Goal: Transaction & Acquisition: Purchase product/service

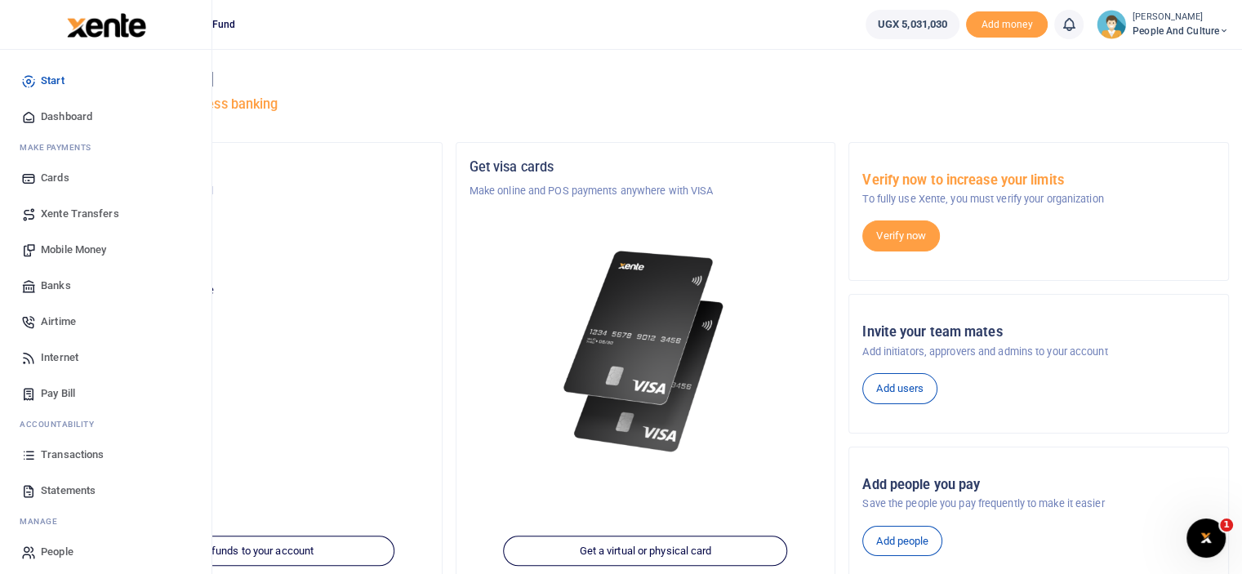
click at [71, 248] on span "Mobile Money" at bounding box center [73, 250] width 65 height 16
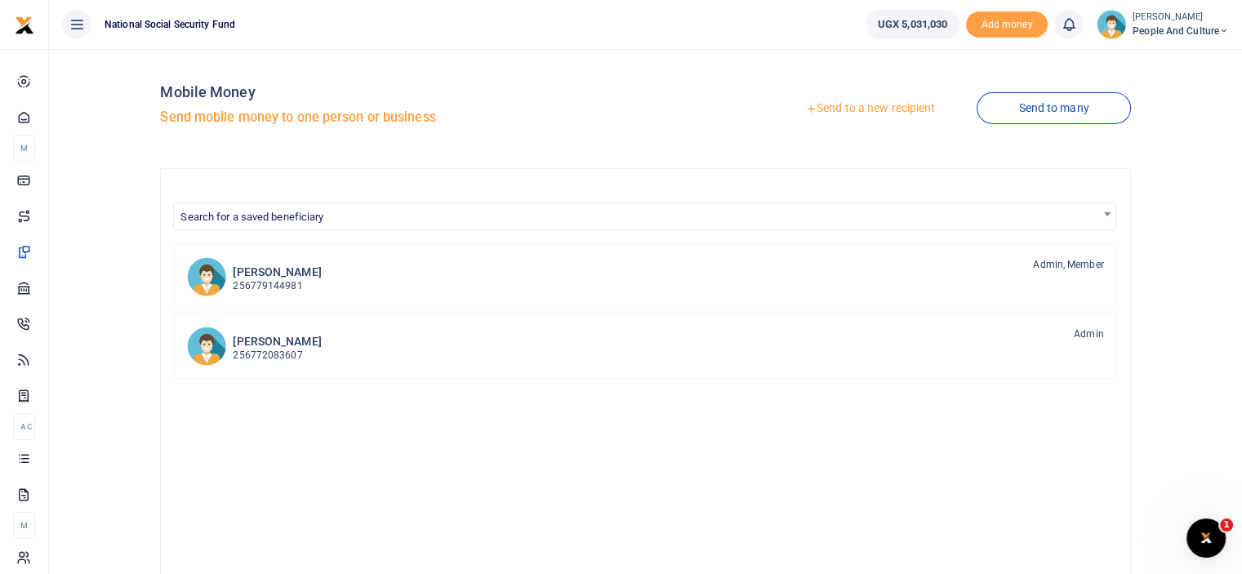
click at [875, 110] on link "Send to a new recipient" at bounding box center [870, 108] width 213 height 29
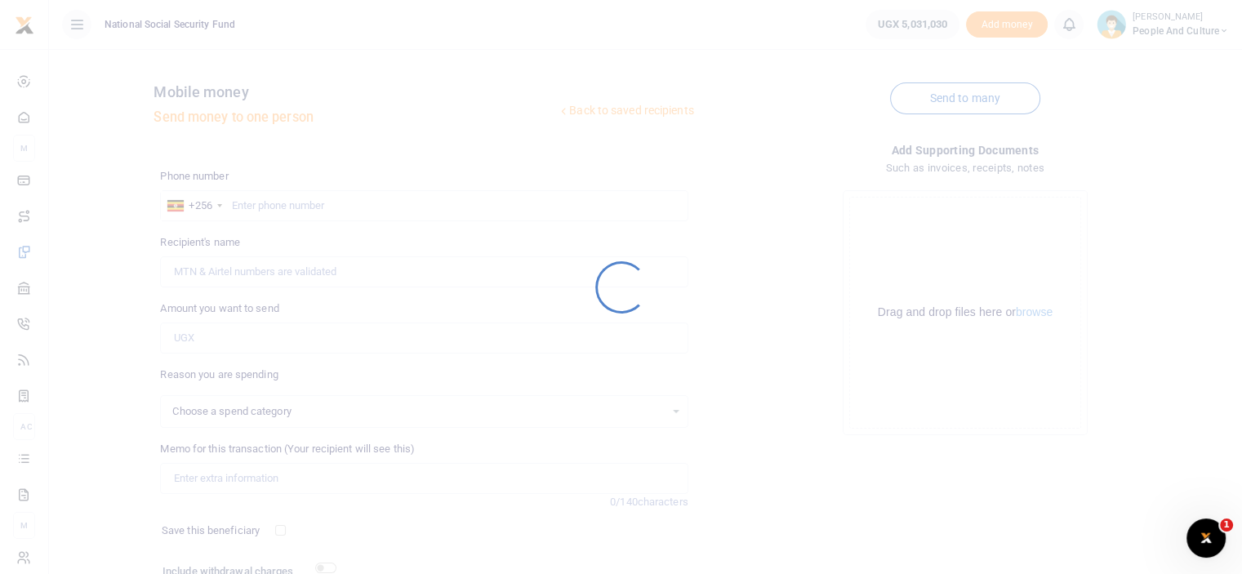
select select
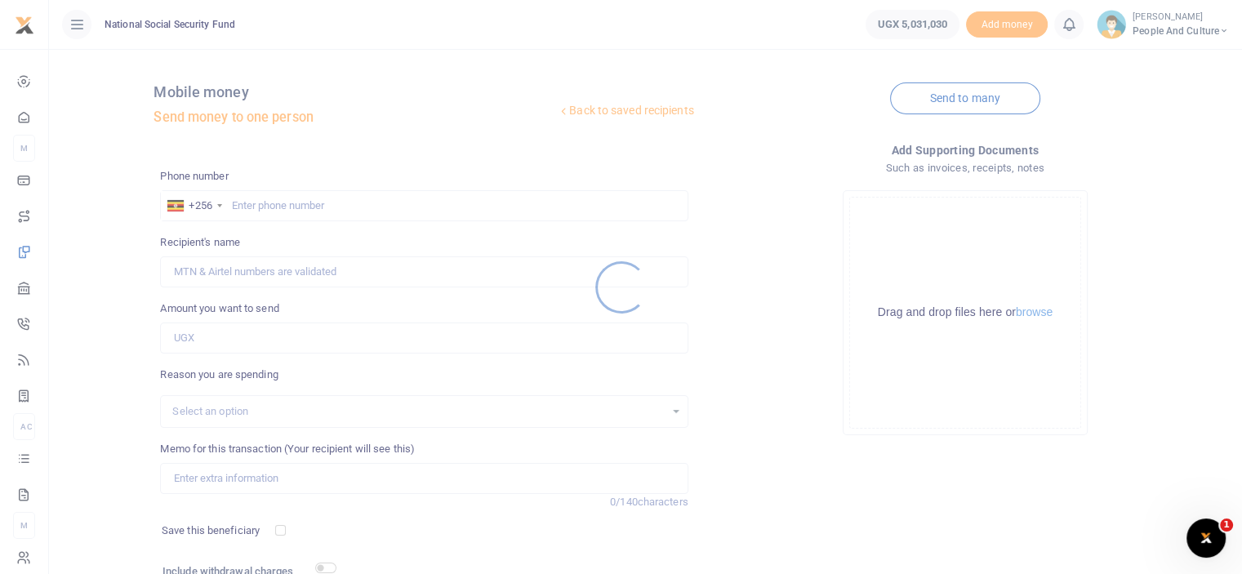
click at [322, 211] on div at bounding box center [621, 287] width 1242 height 574
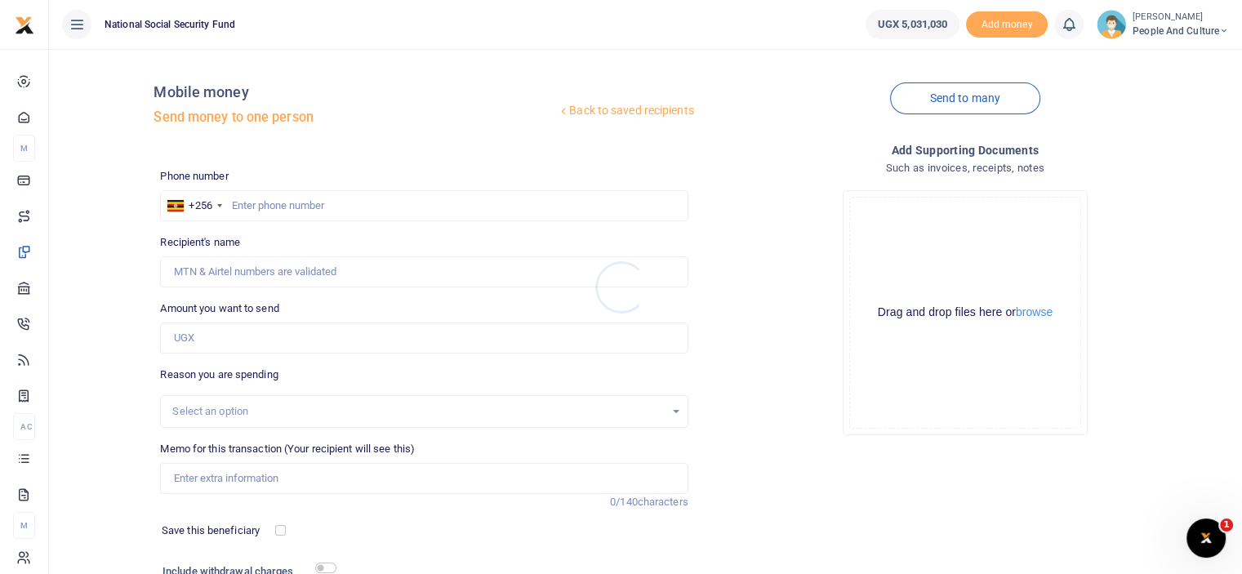
click at [323, 204] on div at bounding box center [621, 287] width 1242 height 574
click at [323, 204] on input "text" at bounding box center [424, 205] width 528 height 31
type input "0775926432"
type input "Babra Matte Kabugho"
type input "0775926432"
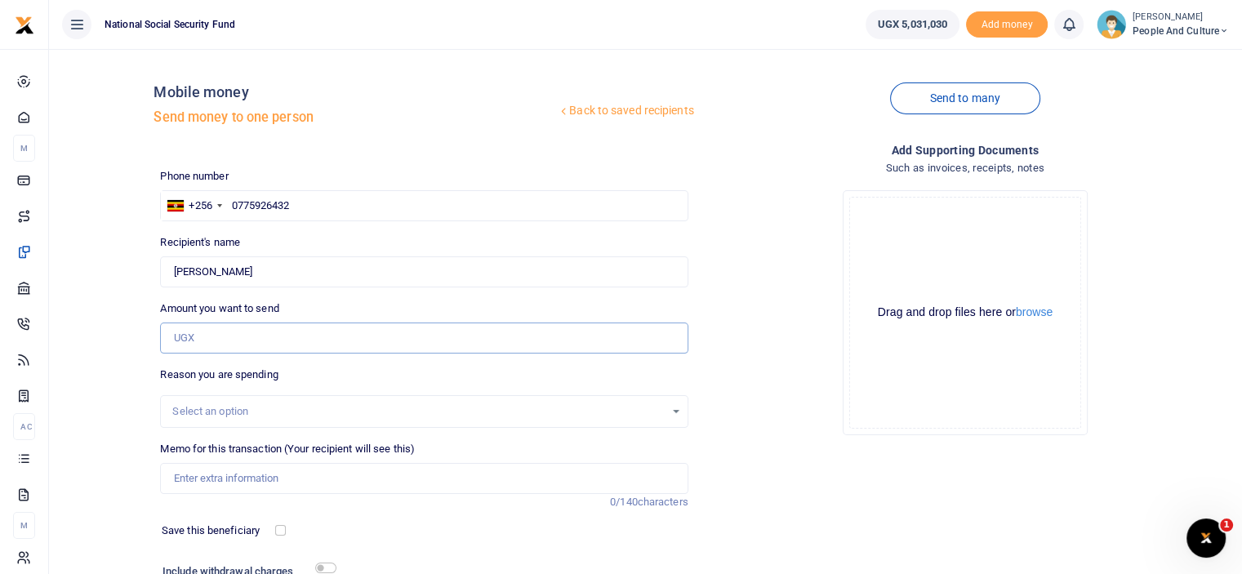
click at [275, 328] on input "Amount you want to send" at bounding box center [424, 338] width 528 height 31
type input "99,900"
click at [1038, 312] on button "browse" at bounding box center [1034, 312] width 37 height 12
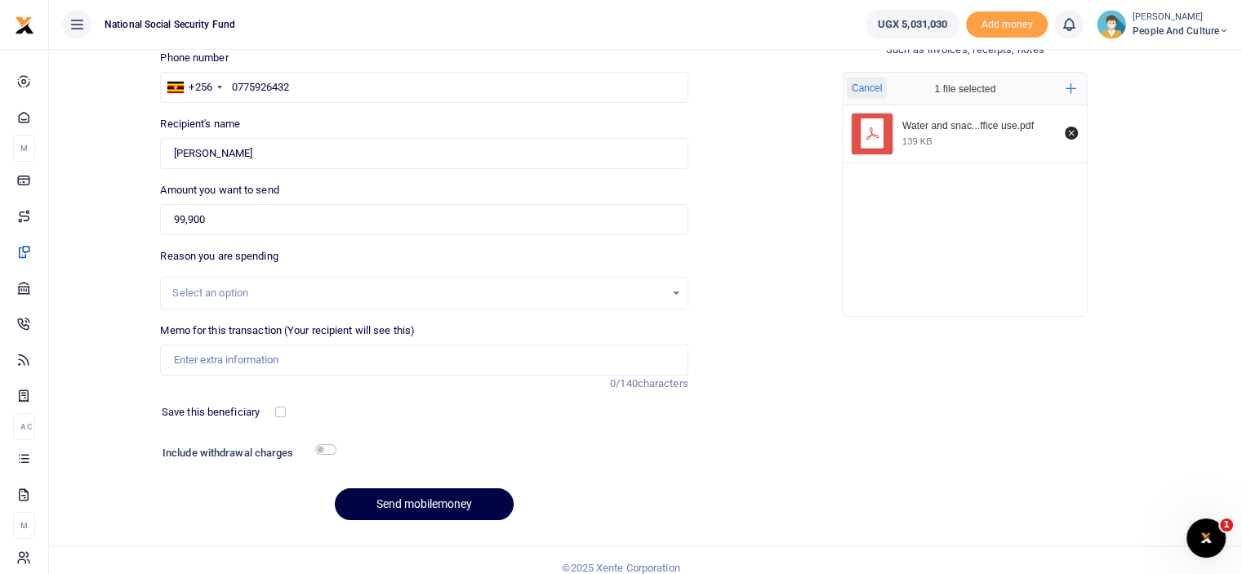
scroll to position [132, 0]
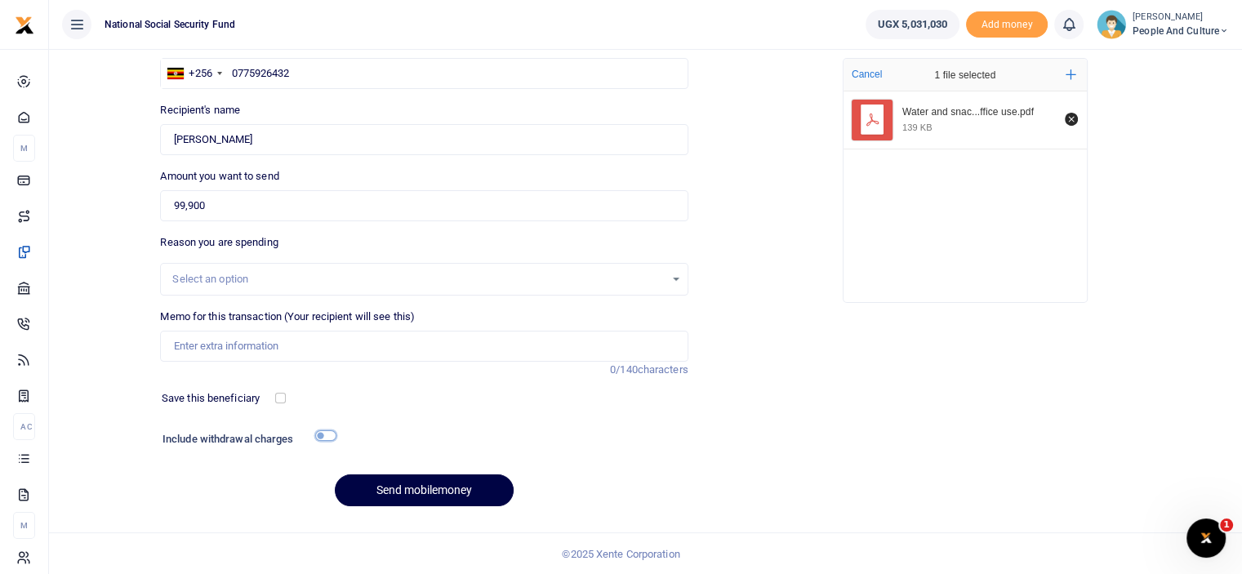
click at [323, 434] on input "checkbox" at bounding box center [325, 435] width 21 height 11
checkbox input "true"
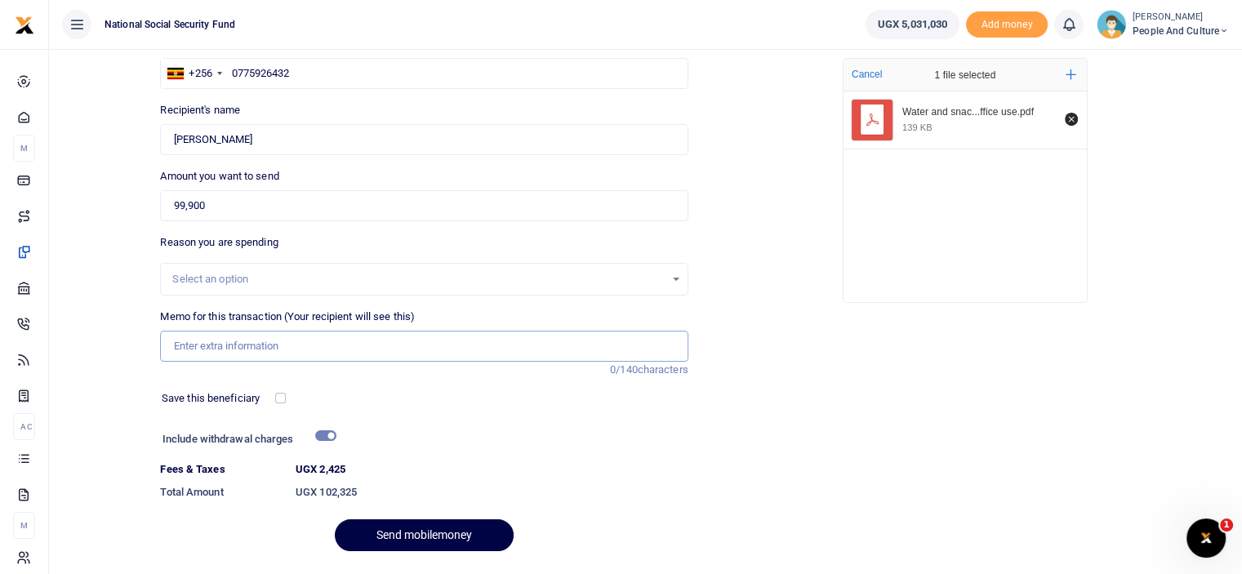
click at [207, 343] on input "Memo for this transaction (Your recipient will see this)" at bounding box center [424, 346] width 528 height 31
paste input "Water and snacks for office use"
type input "Water and snacks for office use"
click at [404, 533] on button "Send mobilemoney" at bounding box center [424, 536] width 179 height 32
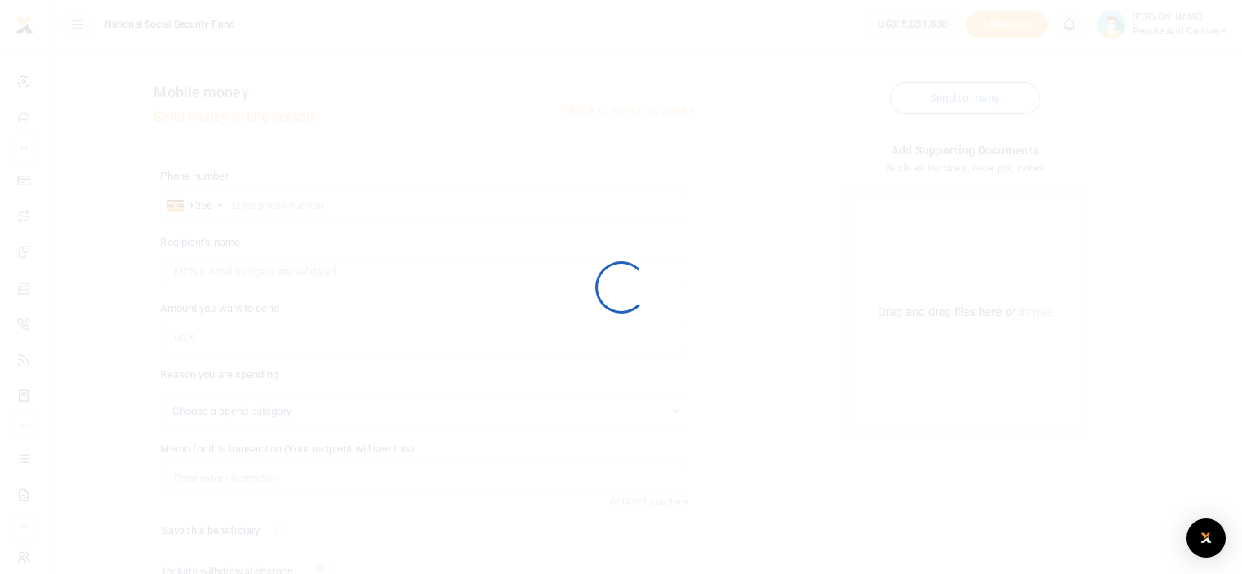
scroll to position [132, 0]
select select
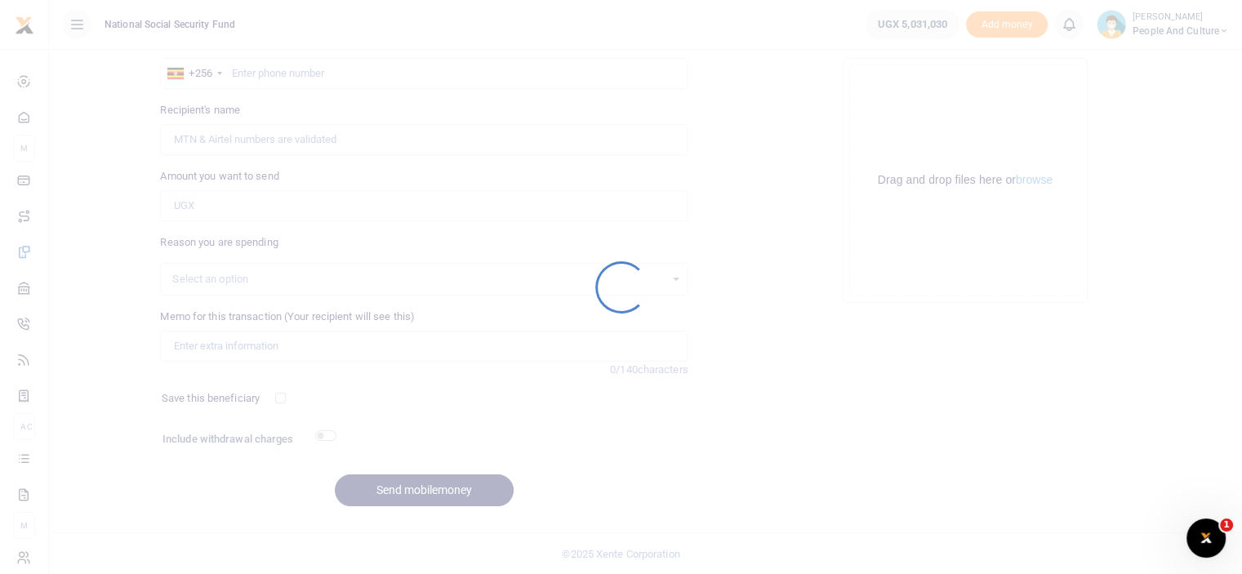
scroll to position [0, 0]
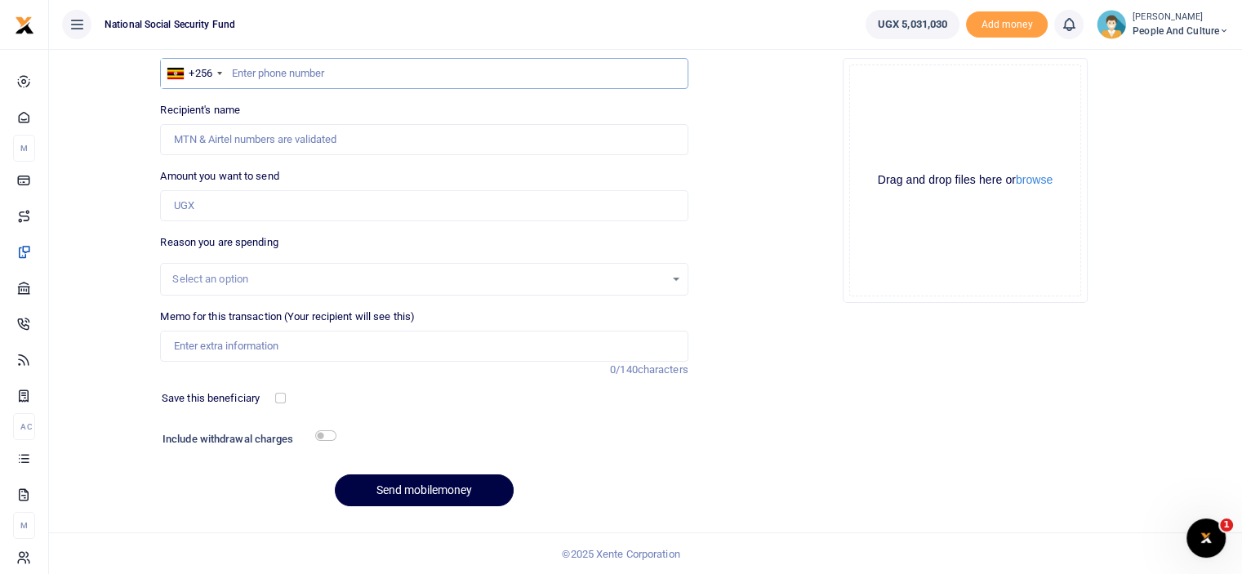
click at [318, 74] on input "text" at bounding box center [424, 73] width 528 height 31
type input "0775926432"
type input "Babra Matte Kabugho"
type input "0775926432"
click at [281, 200] on input "Amount you want to send" at bounding box center [424, 205] width 528 height 31
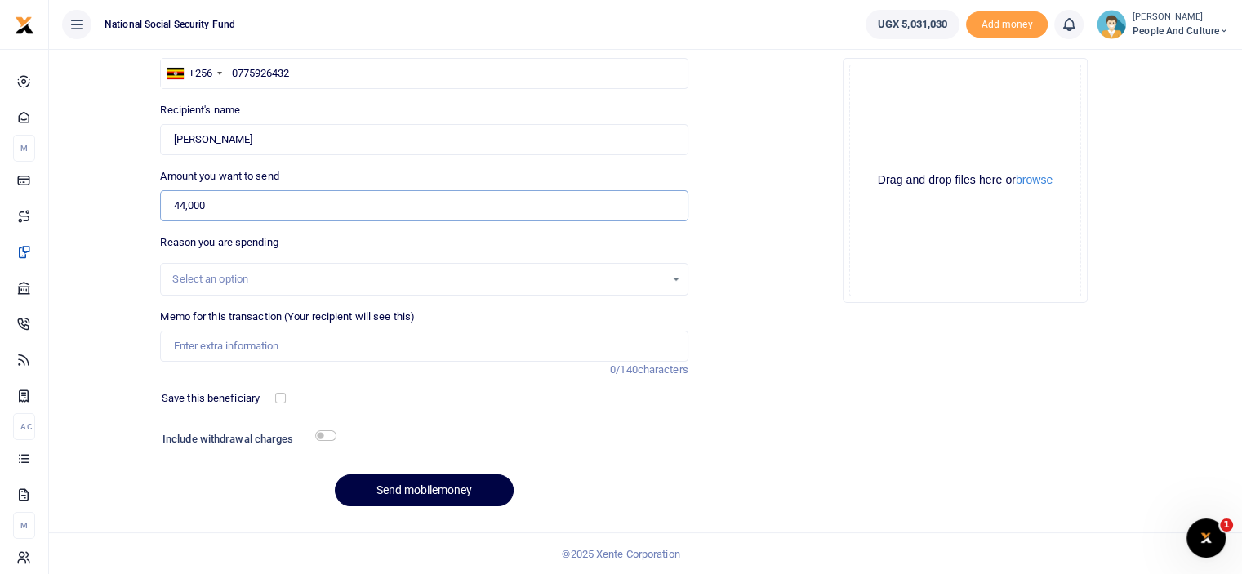
type input "44,000"
click at [317, 434] on input "checkbox" at bounding box center [325, 435] width 21 height 11
checkbox input "true"
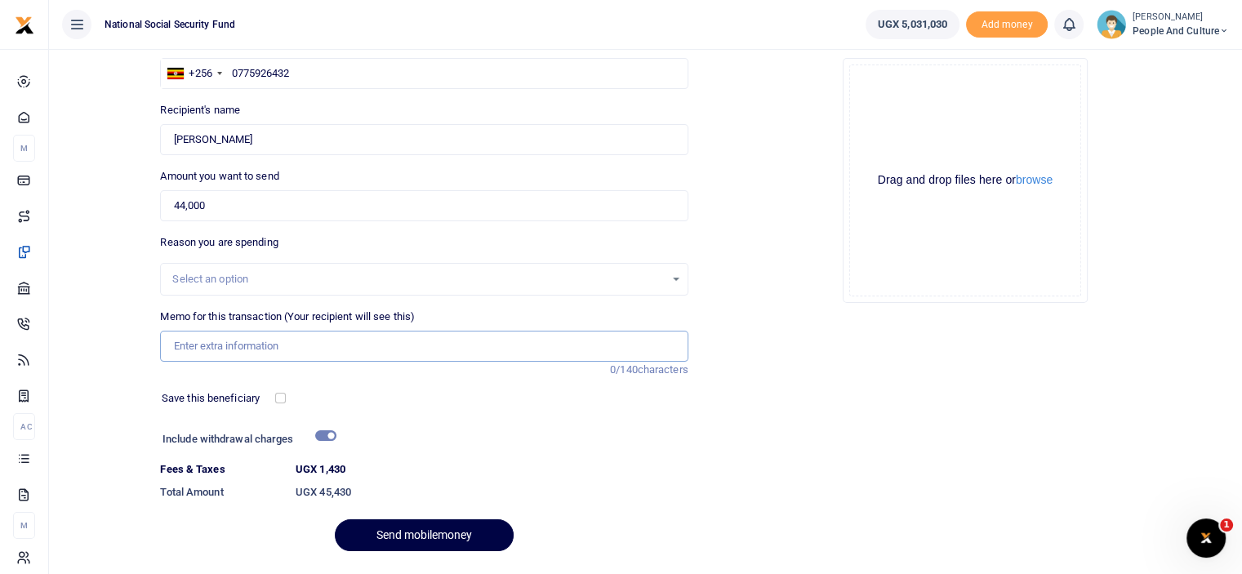
click at [219, 336] on input "Memo for this transaction (Your recipient will see this)" at bounding box center [424, 346] width 528 height 31
paste input "Cards for baby gifts"
type input "Cards for baby gifts"
click at [1036, 176] on button "browse" at bounding box center [1034, 180] width 37 height 12
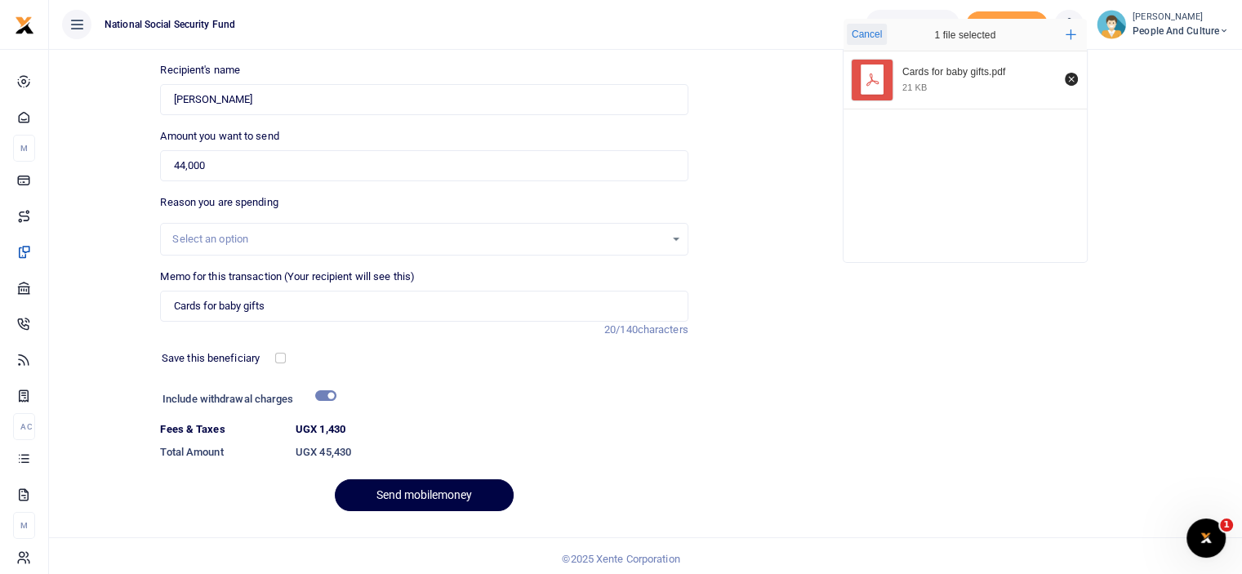
scroll to position [177, 0]
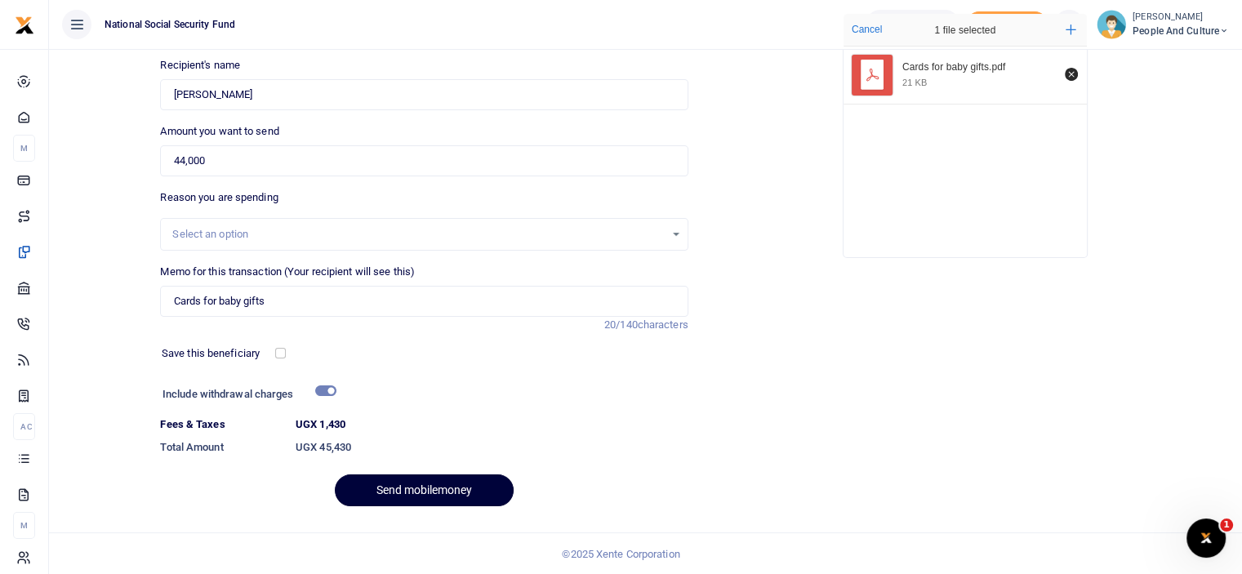
click at [434, 489] on button "Send mobilemoney" at bounding box center [424, 491] width 179 height 32
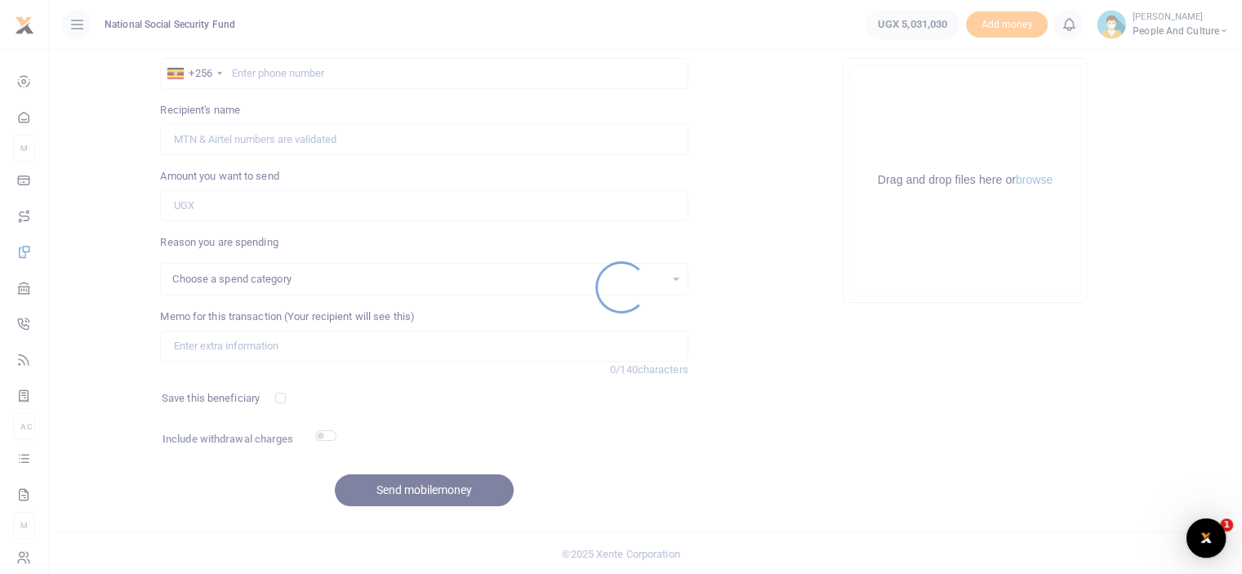
select select
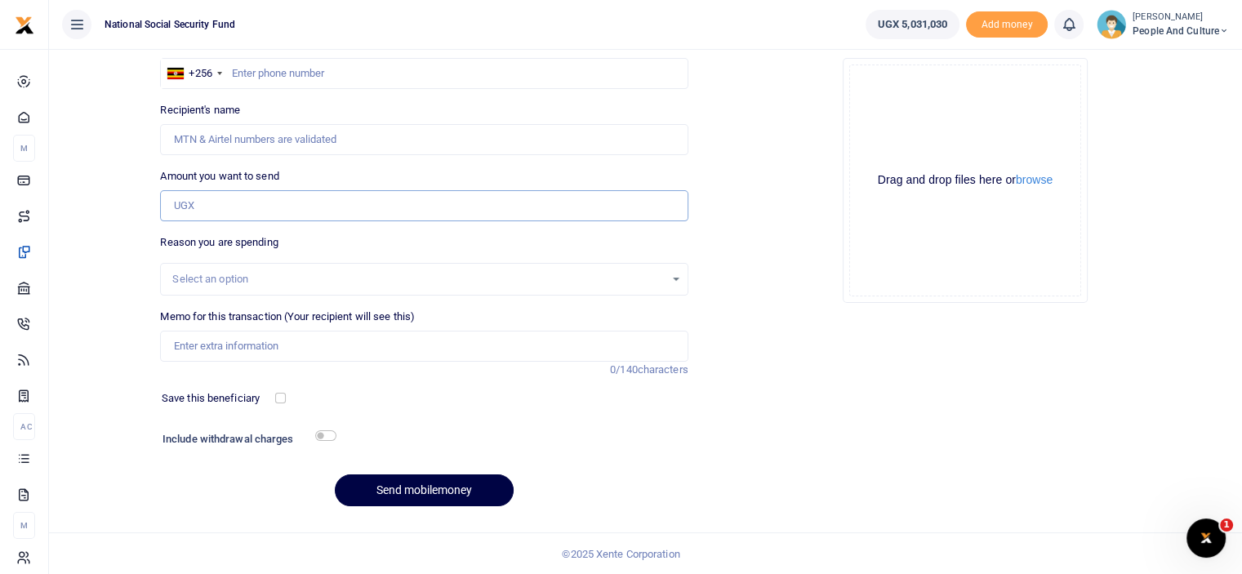
click at [364, 197] on input "Amount you want to send" at bounding box center [424, 205] width 528 height 31
type input "84,000"
click at [327, 440] on h6 "Include withdrawal charges" at bounding box center [246, 439] width 167 height 13
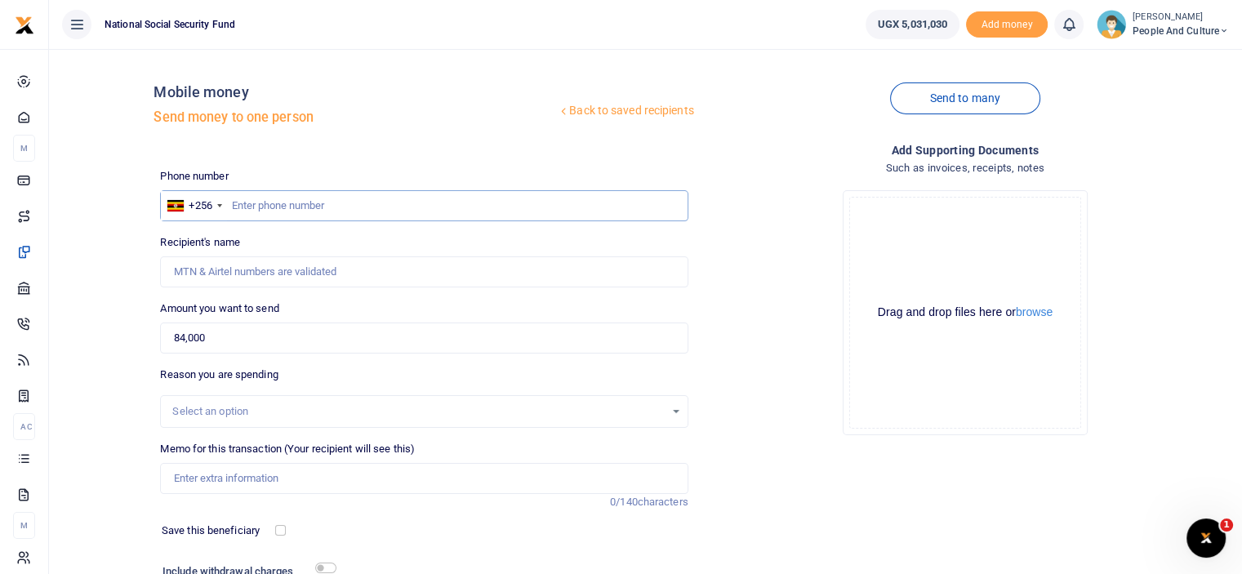
click at [295, 212] on input "text" at bounding box center [424, 205] width 528 height 31
type input "0782073310"
type input "[PERSON_NAME] [PERSON_NAME] Ahura Nagaddya"
type input "0782073310"
click at [1048, 319] on button "browse" at bounding box center [1034, 312] width 37 height 12
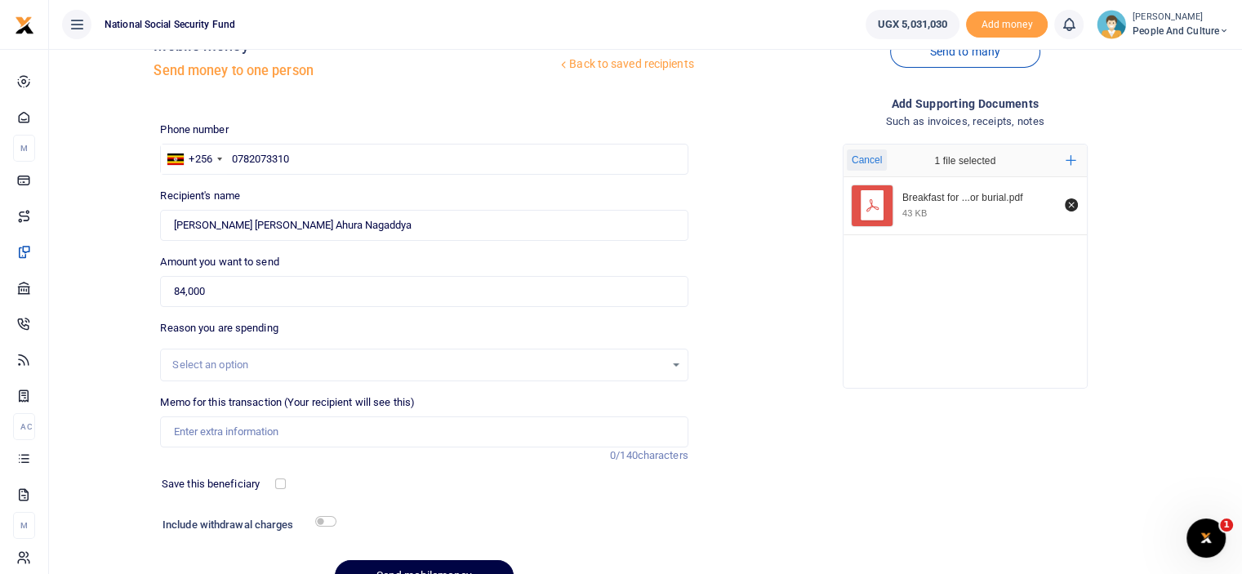
scroll to position [82, 0]
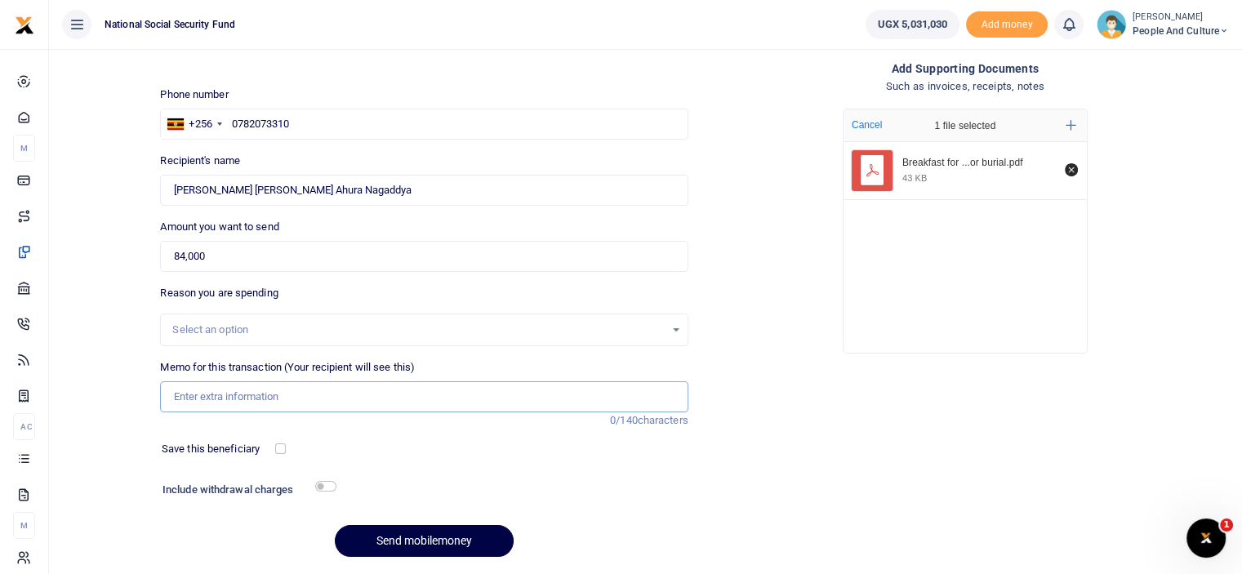
click at [233, 402] on input "Memo for this transaction (Your recipient will see this)" at bounding box center [424, 396] width 528 height 31
paste input "Breakfast for HR team travelling for burial"
type input "Breakfast for HR team travelling for burial"
click at [328, 487] on input "checkbox" at bounding box center [325, 486] width 21 height 11
checkbox input "true"
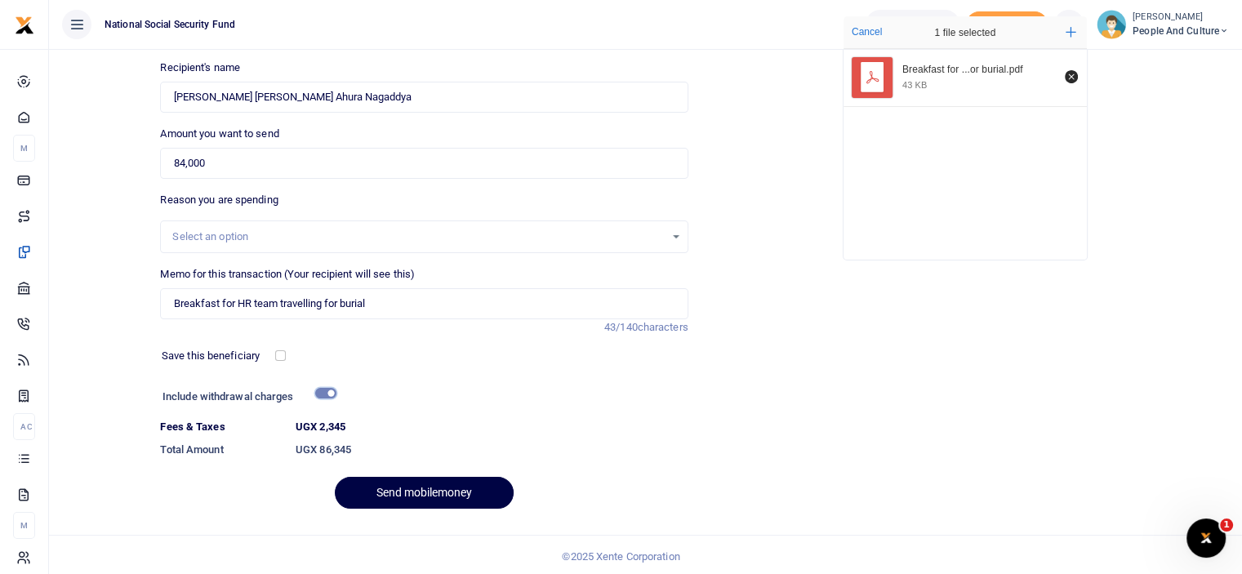
scroll to position [177, 0]
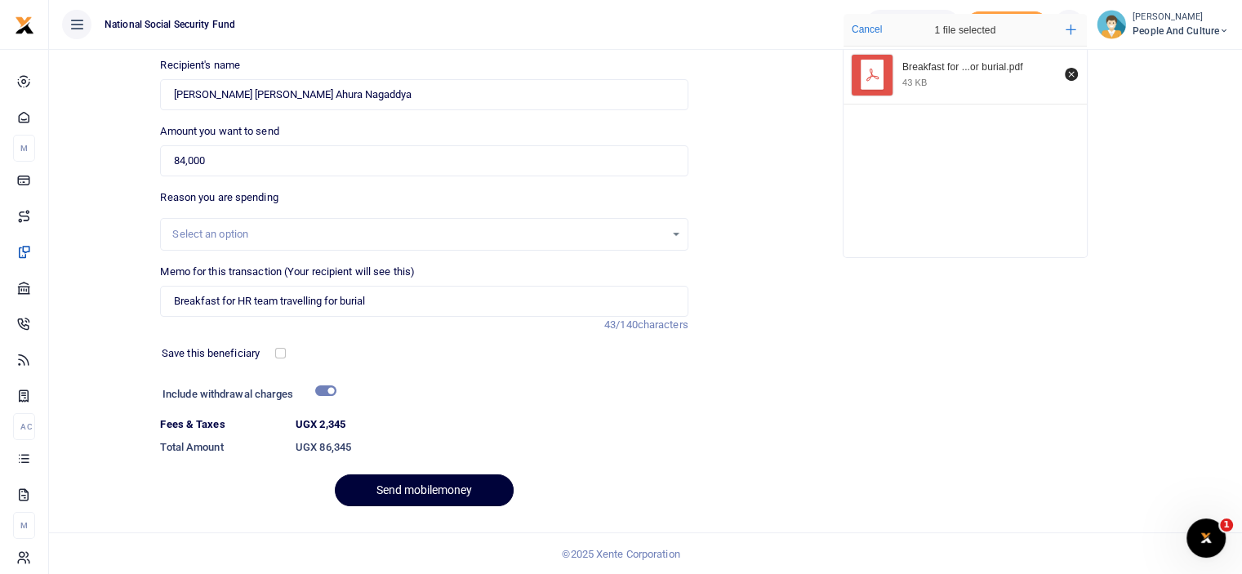
click at [395, 494] on button "Send mobilemoney" at bounding box center [424, 491] width 179 height 32
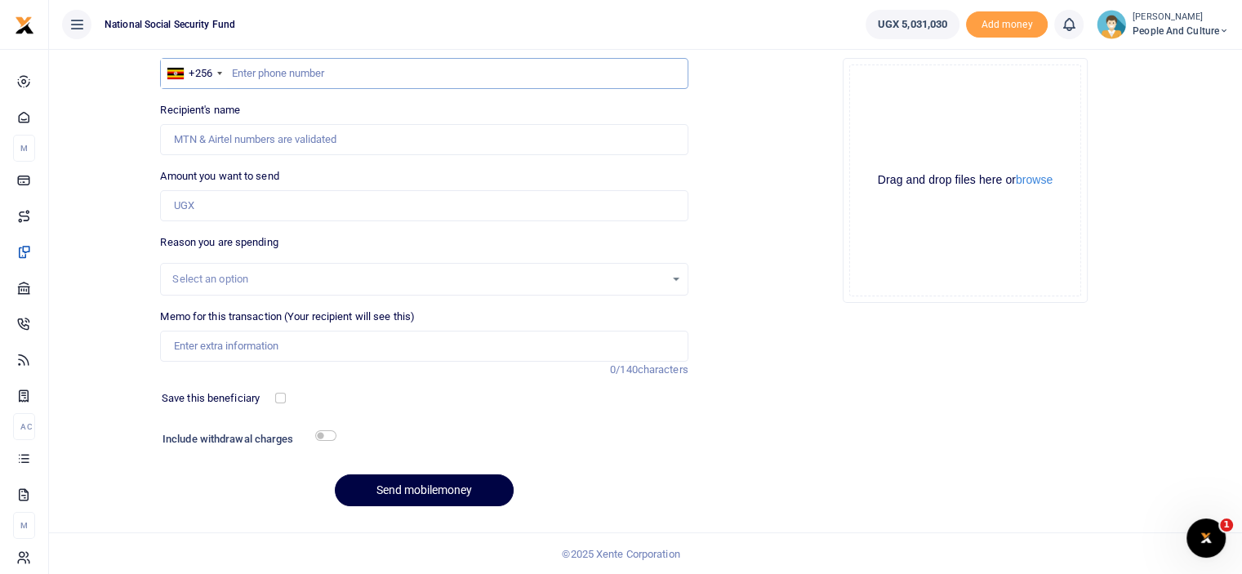
click at [319, 74] on input "text" at bounding box center [424, 73] width 528 height 31
type input "00776349726"
click at [218, 203] on input "Amount you want to send" at bounding box center [424, 205] width 528 height 31
type input "20,000"
click at [223, 342] on input "Memo for this transaction (Your recipient will see this)" at bounding box center [424, 346] width 528 height 31
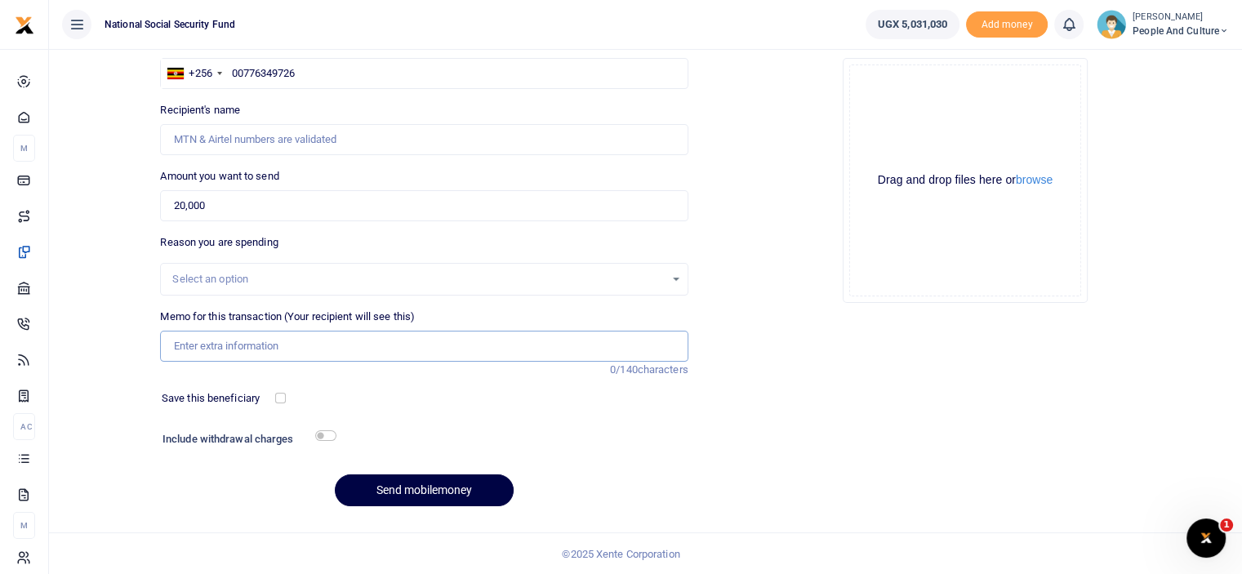
paste input "Water for HR meeting - David"
type input "Water for HR meeting - David"
click at [239, 71] on input "00776349726" at bounding box center [424, 73] width 528 height 31
type input "0776349726"
type input "Amanyire David"
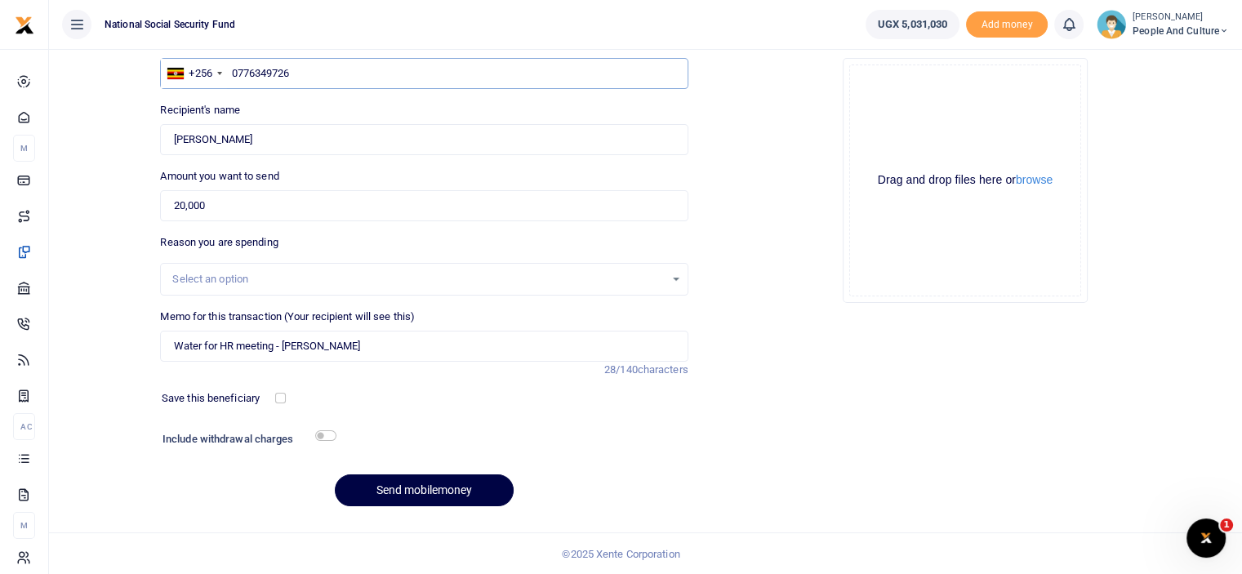
type input "0776349726"
click at [323, 431] on input "checkbox" at bounding box center [325, 435] width 21 height 11
checkbox input "true"
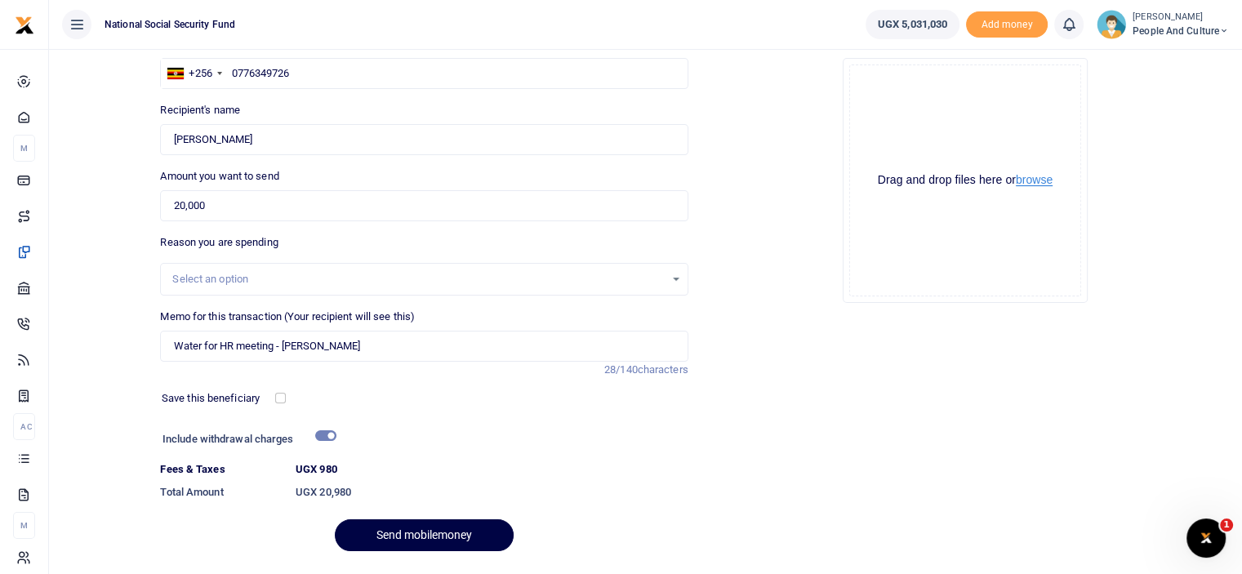
click at [1027, 175] on button "browse" at bounding box center [1034, 180] width 37 height 12
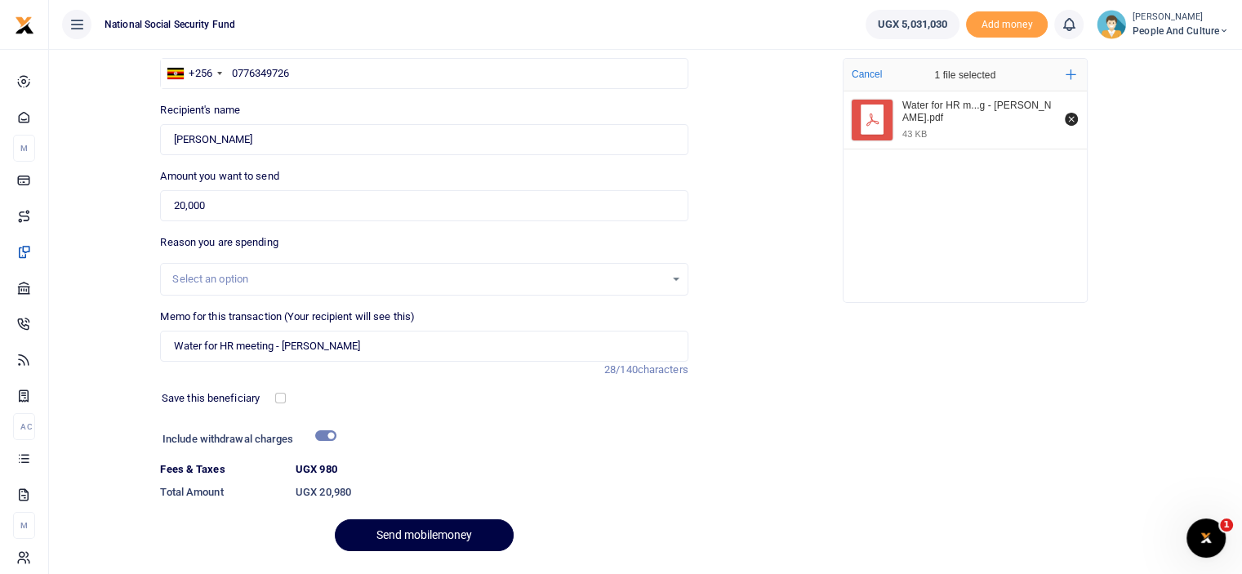
click at [466, 274] on div "Select an option" at bounding box center [418, 279] width 492 height 16
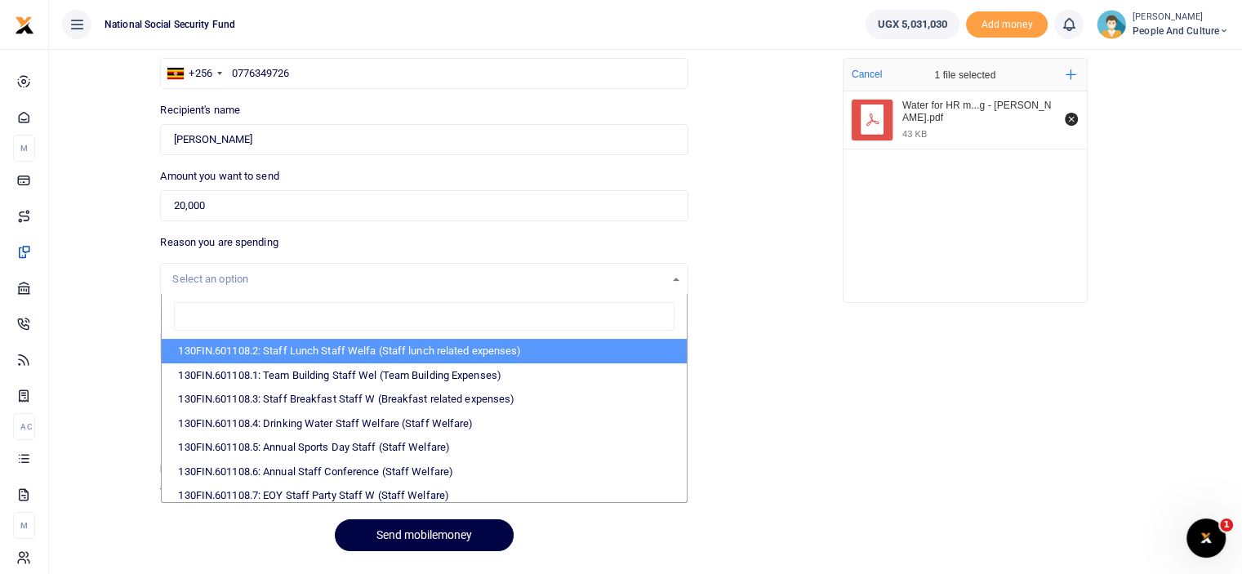
click at [466, 274] on div "Select an option" at bounding box center [418, 279] width 492 height 16
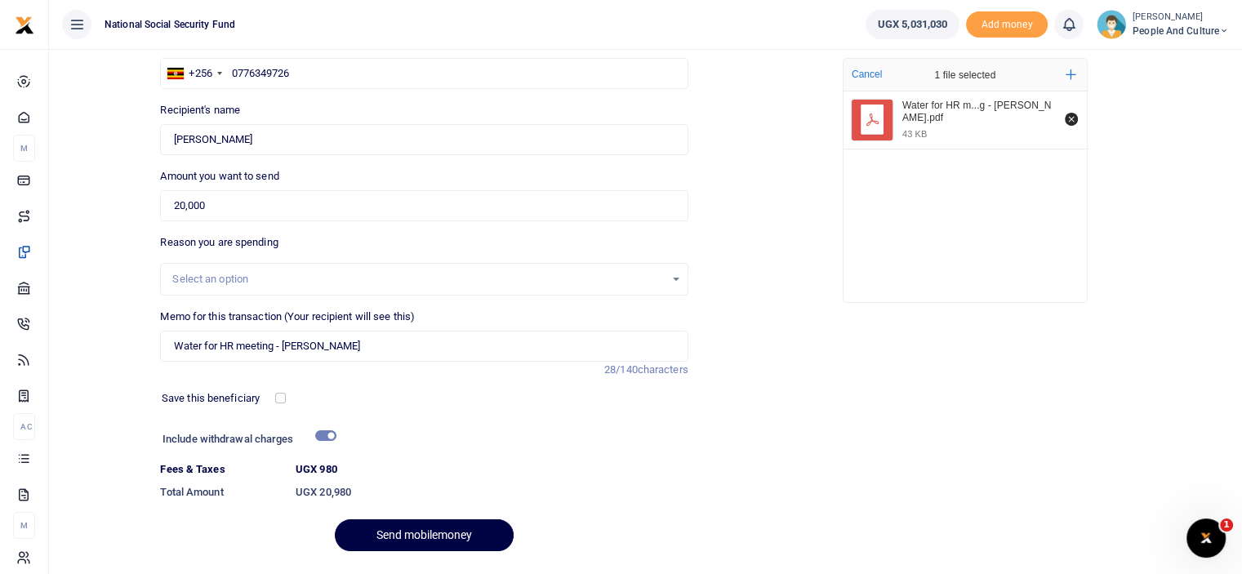
click at [466, 274] on div "Select an option" at bounding box center [418, 279] width 492 height 16
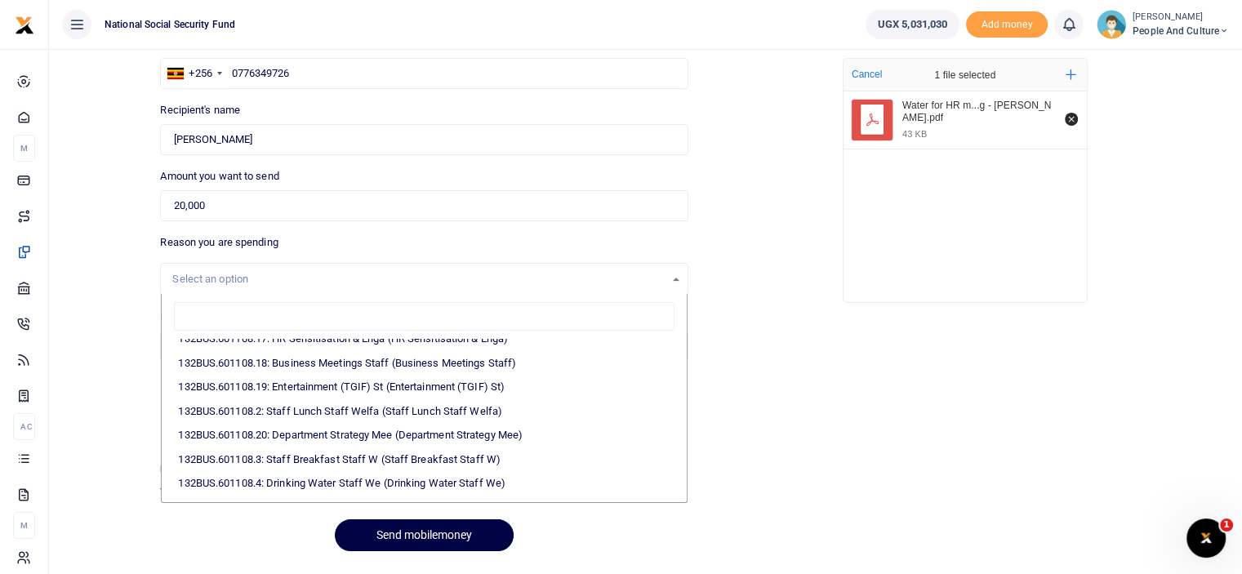
scroll to position [1225, 0]
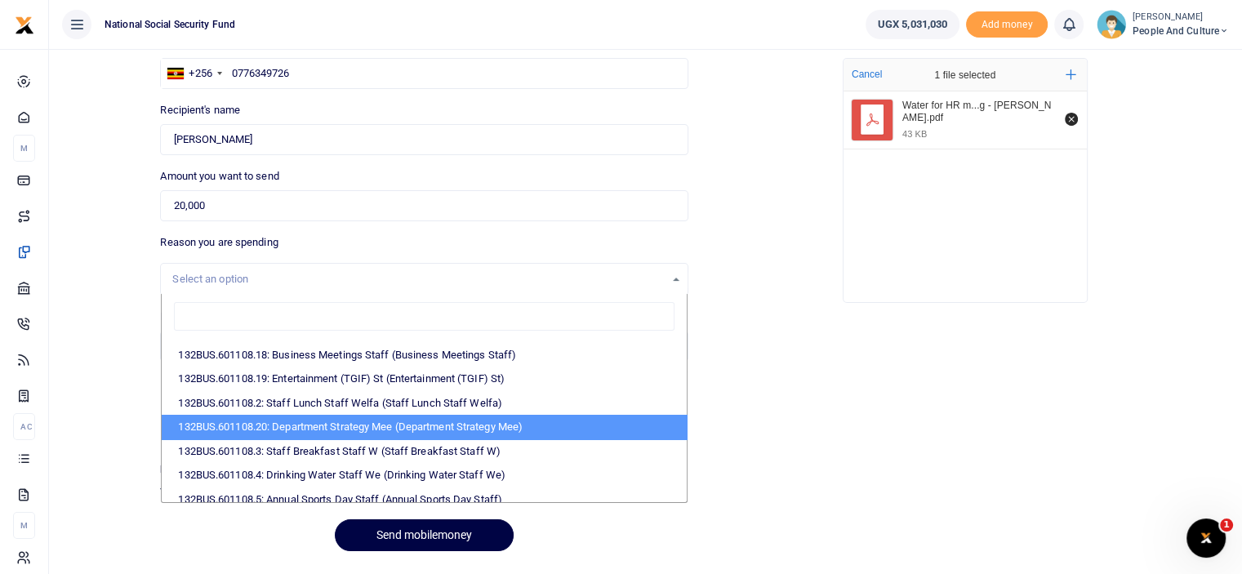
click at [761, 395] on div "Add supporting Documents Such as invoices, receipts, notes Drop your files here…" at bounding box center [965, 287] width 541 height 556
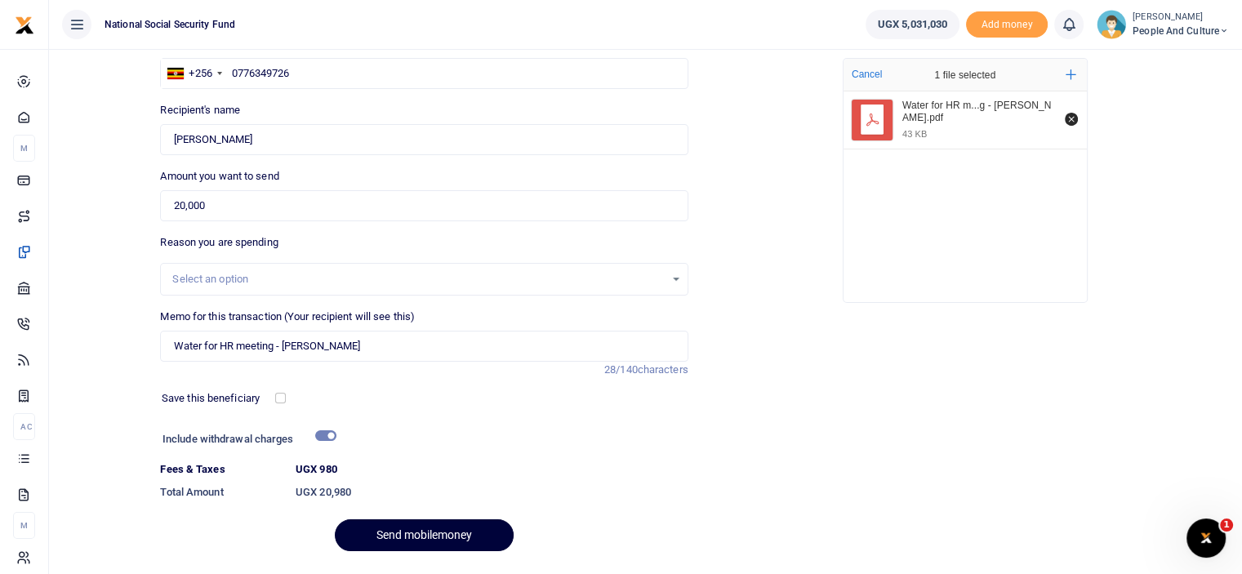
click at [411, 533] on button "Send mobilemoney" at bounding box center [424, 536] width 179 height 32
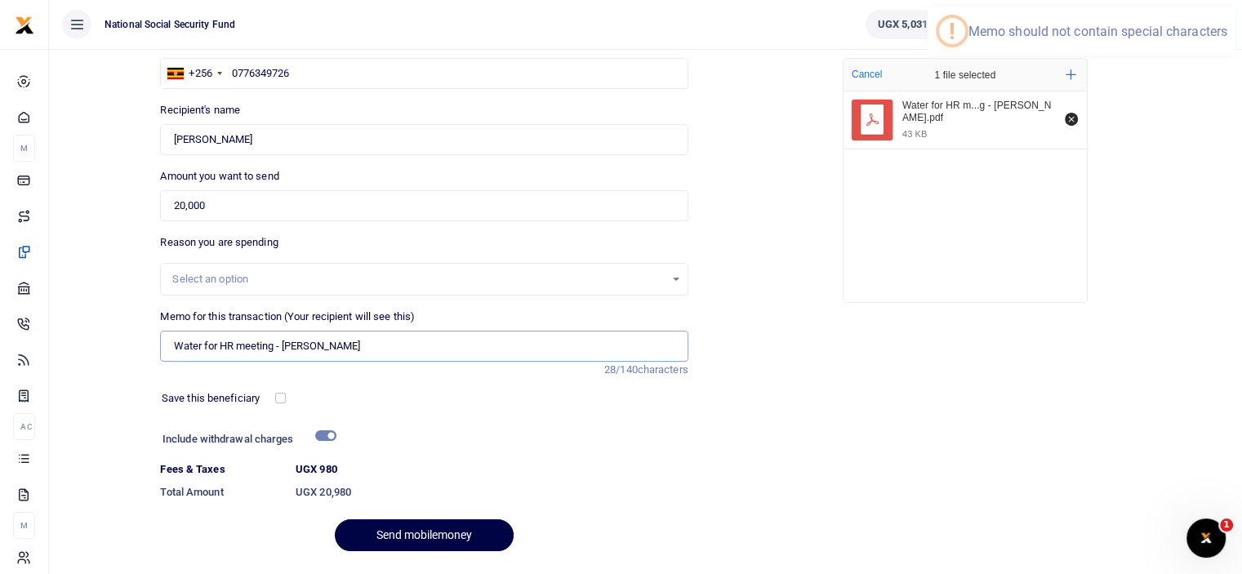
click at [285, 349] on input "Water for HR meeting - David" at bounding box center [424, 346] width 528 height 31
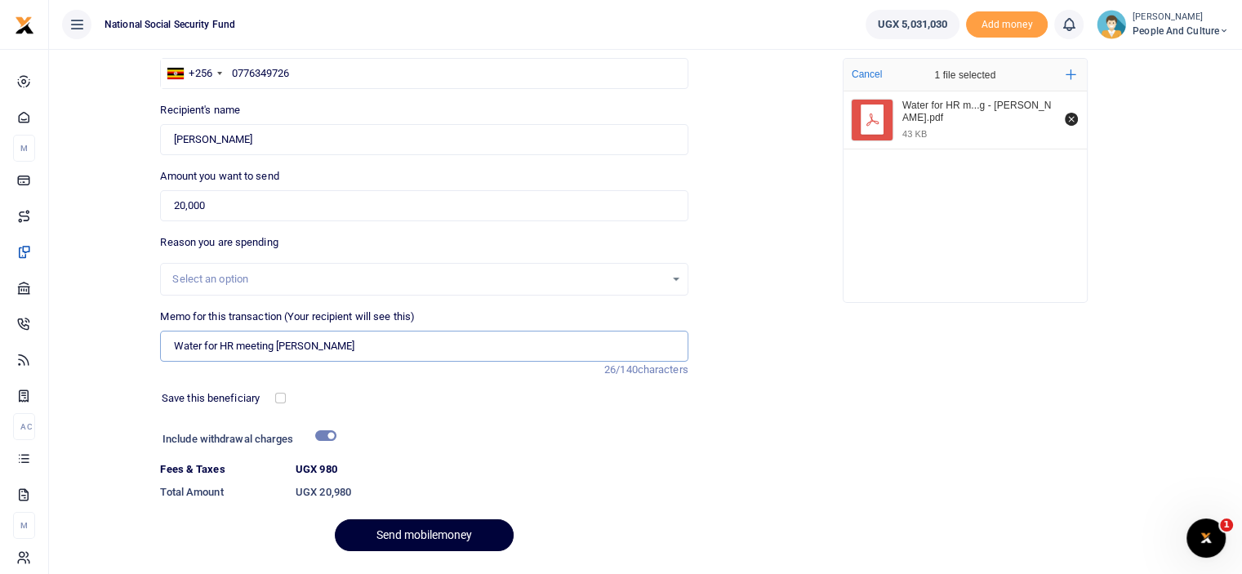
type input "Water for HR meeting David"
click at [388, 528] on button "Send mobilemoney" at bounding box center [424, 536] width 179 height 32
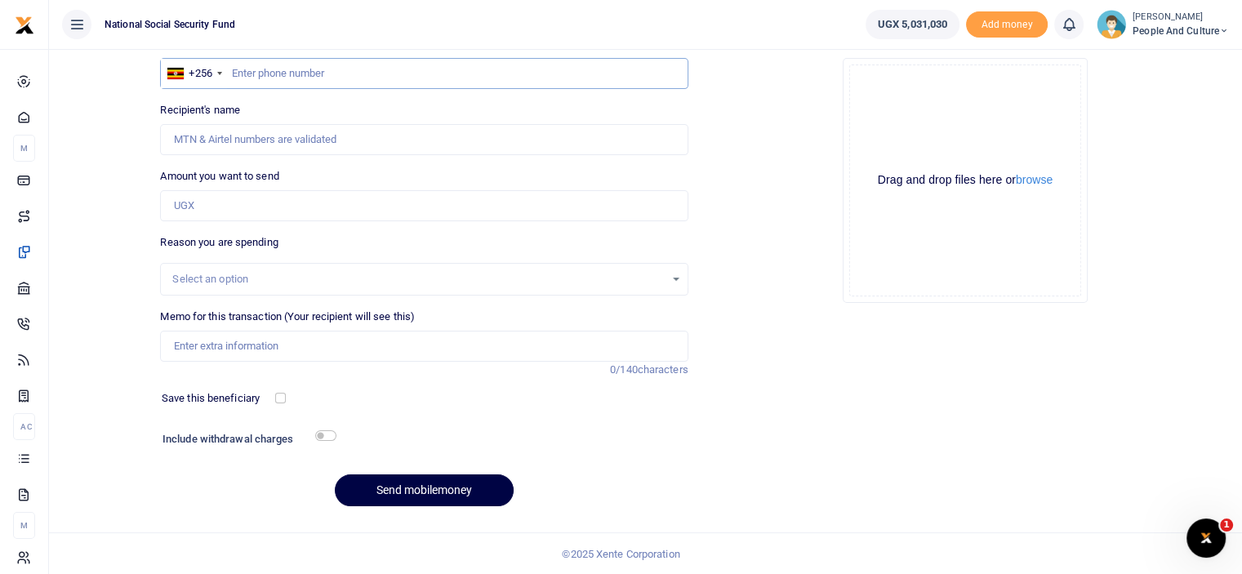
click at [280, 69] on input "text" at bounding box center [424, 73] width 528 height 31
type input "0777310231"
type input "[PERSON_NAME]"
type input "0777310231"
click at [319, 211] on input "Amount you want to send" at bounding box center [424, 205] width 528 height 31
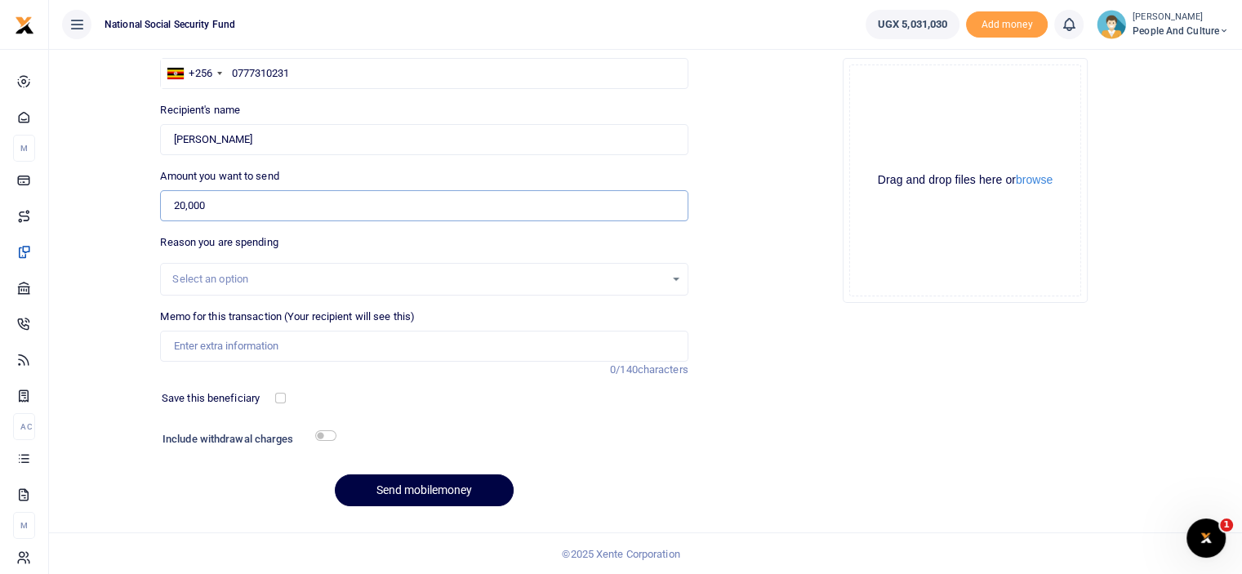
type input "20,000"
click at [306, 351] on input "Memo for this transaction (Your recipient will see this)" at bounding box center [424, 346] width 528 height 31
paste input "Water for HR meeting - Shillar"
type input "Water for HR meeting Shillar"
click at [332, 437] on input "checkbox" at bounding box center [325, 435] width 21 height 11
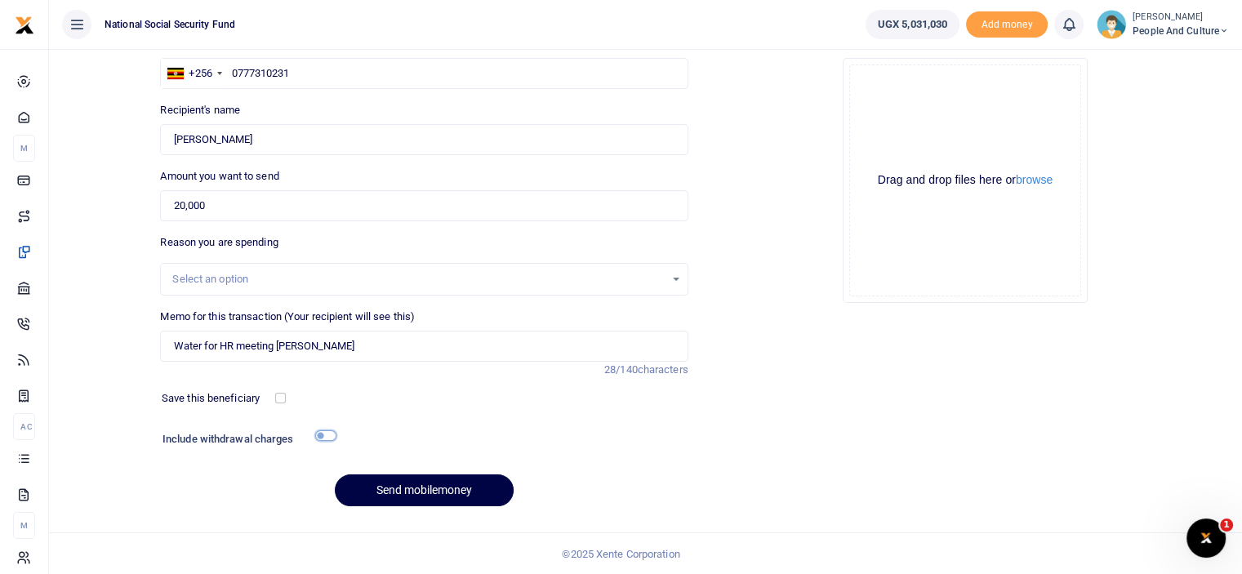
checkbox input "true"
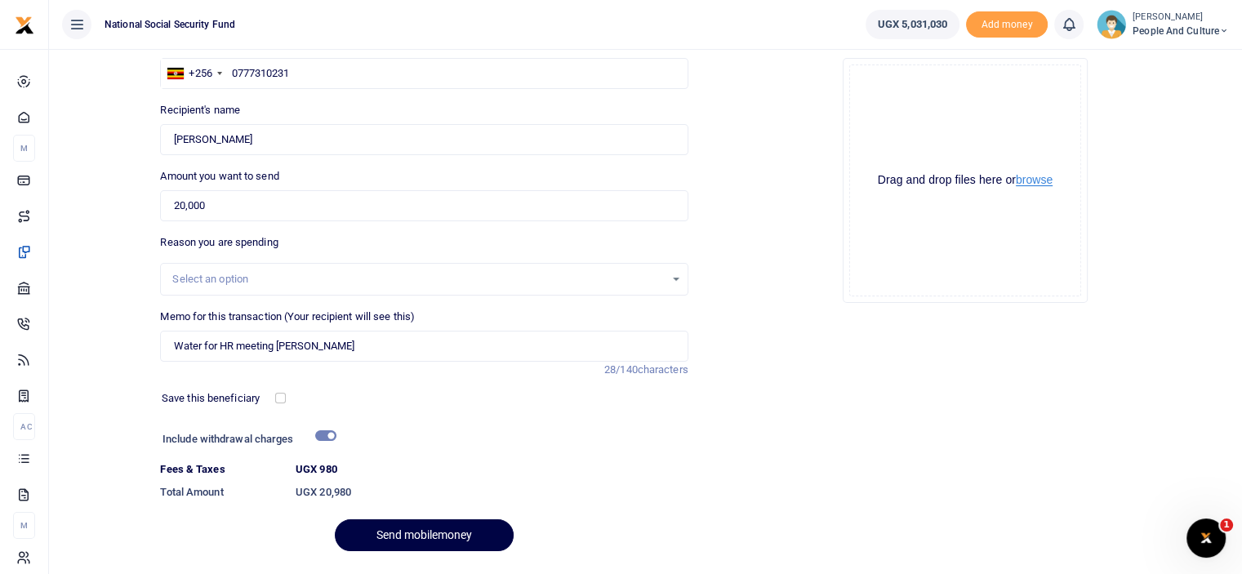
click at [1038, 185] on button "browse" at bounding box center [1034, 180] width 37 height 12
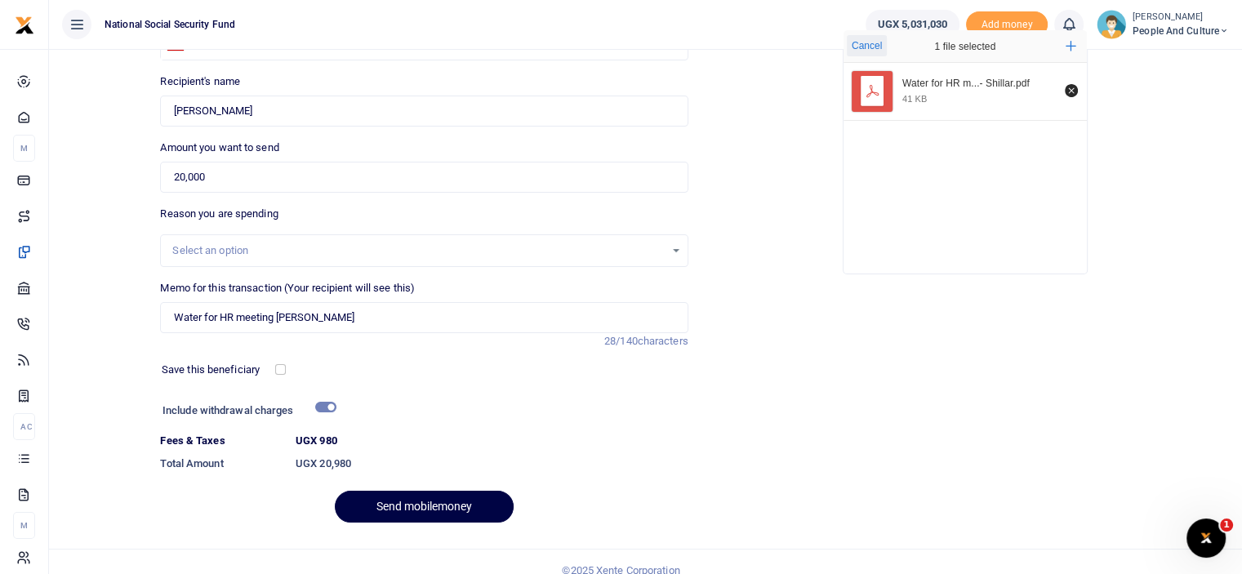
scroll to position [177, 0]
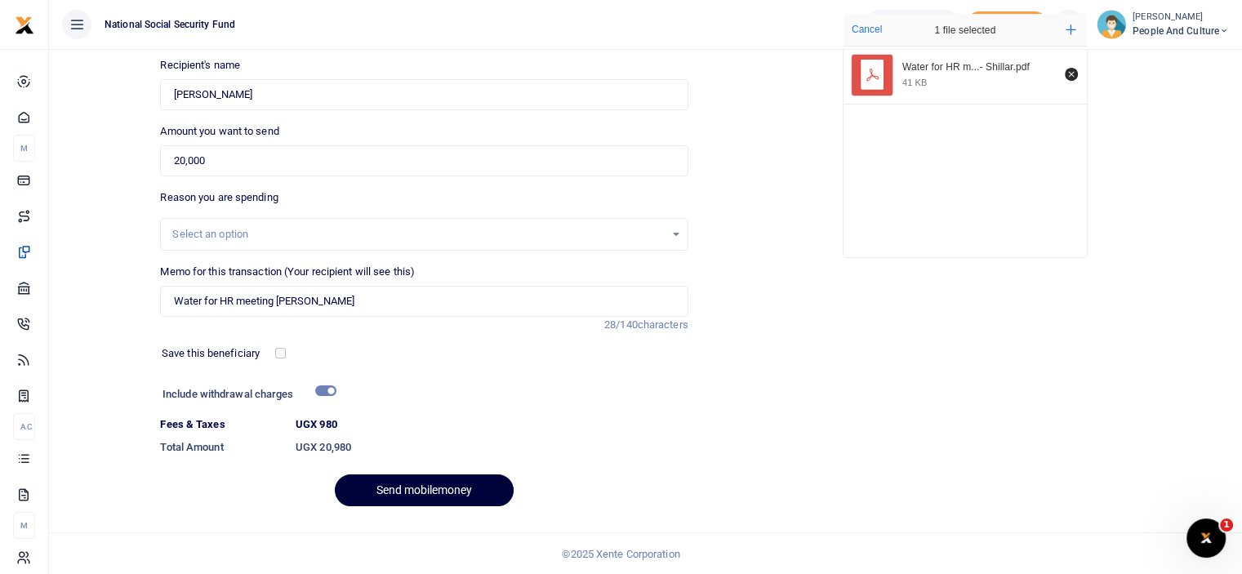
click at [405, 484] on button "Send mobilemoney" at bounding box center [424, 491] width 179 height 32
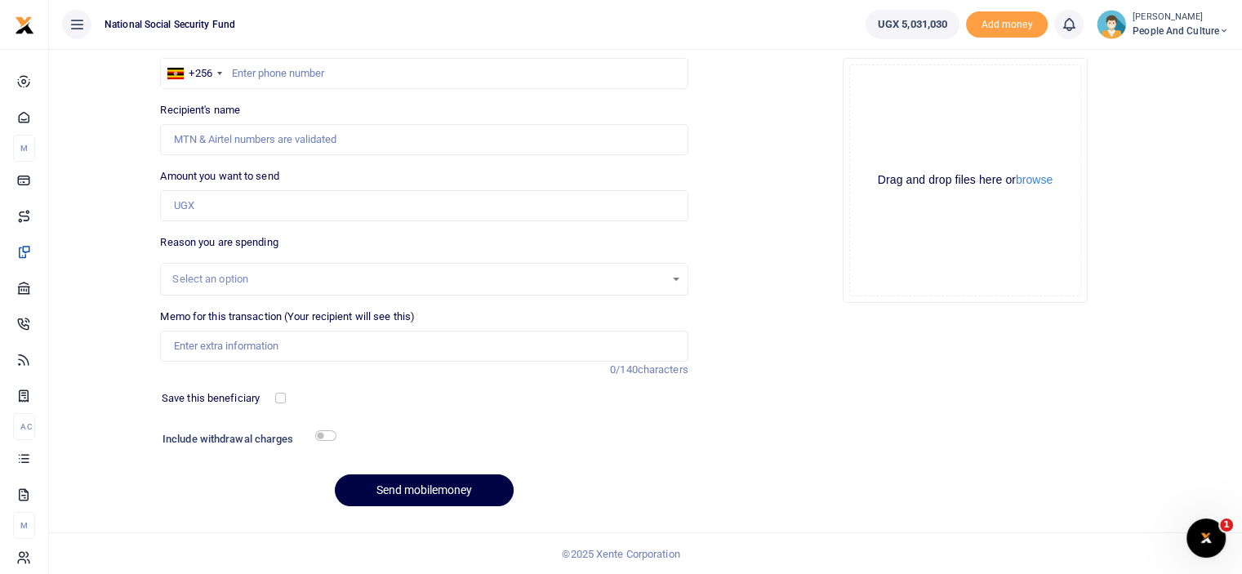
click at [1055, 163] on div "Drag and drop files here or browse Powered by Uppy" at bounding box center [966, 181] width 232 height 232
click at [1041, 178] on button "browse" at bounding box center [1034, 180] width 37 height 12
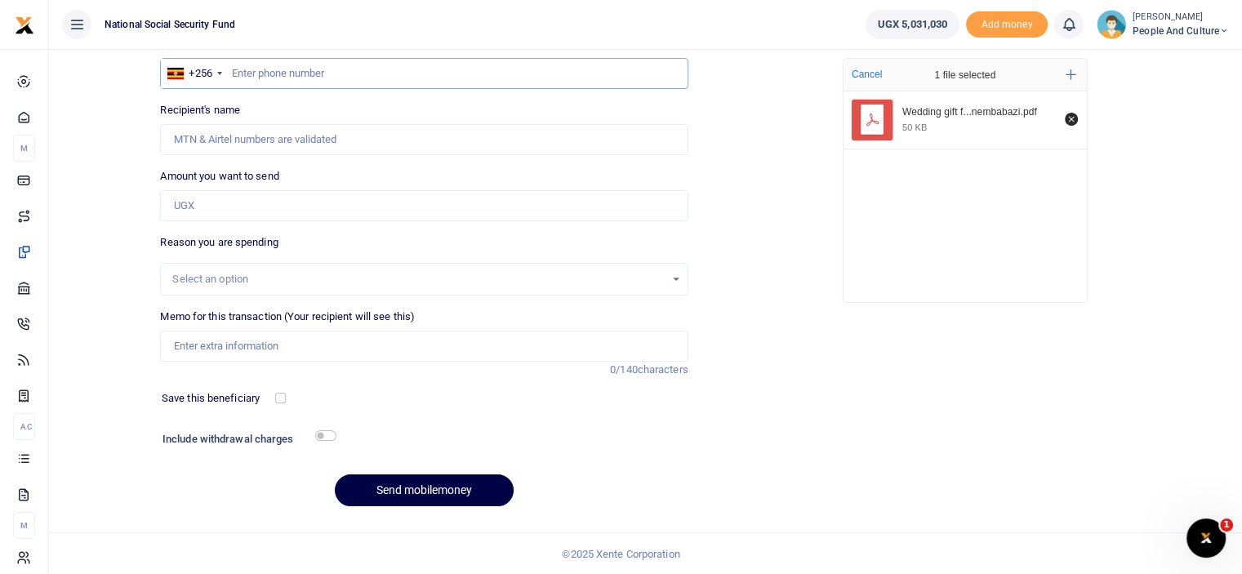
click at [258, 78] on input "text" at bounding box center [424, 73] width 528 height 31
type input "0777310231"
click at [214, 207] on input "Amount you want to send" at bounding box center [424, 205] width 528 height 31
type input "Shillar Asiimwe"
type input "340,000"
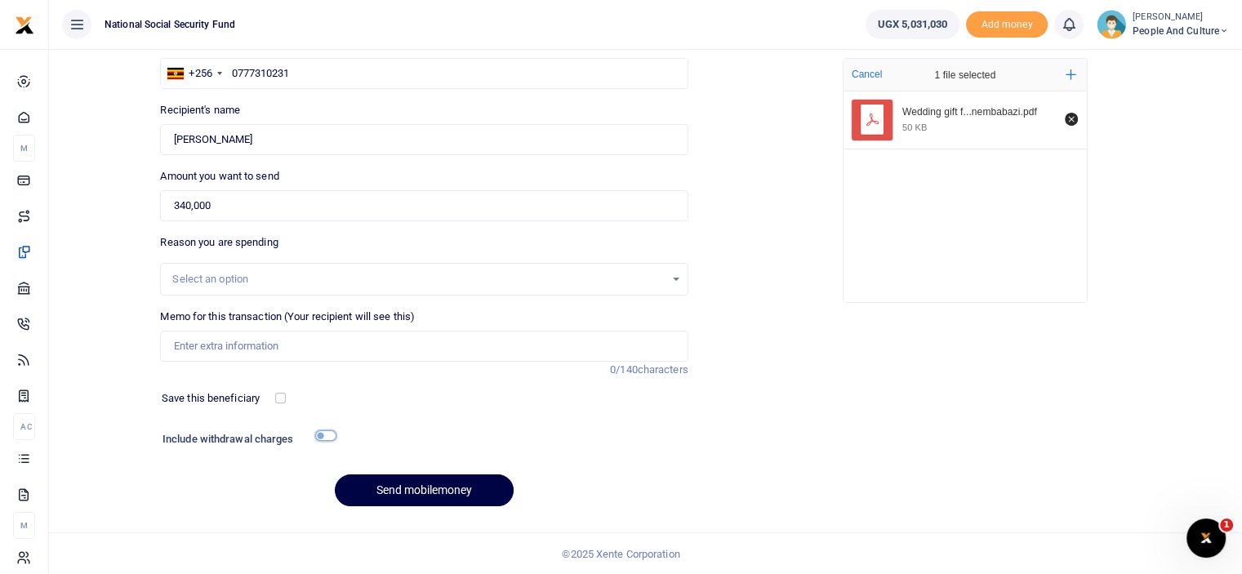
click at [327, 437] on input "checkbox" at bounding box center [325, 435] width 21 height 11
checkbox input "true"
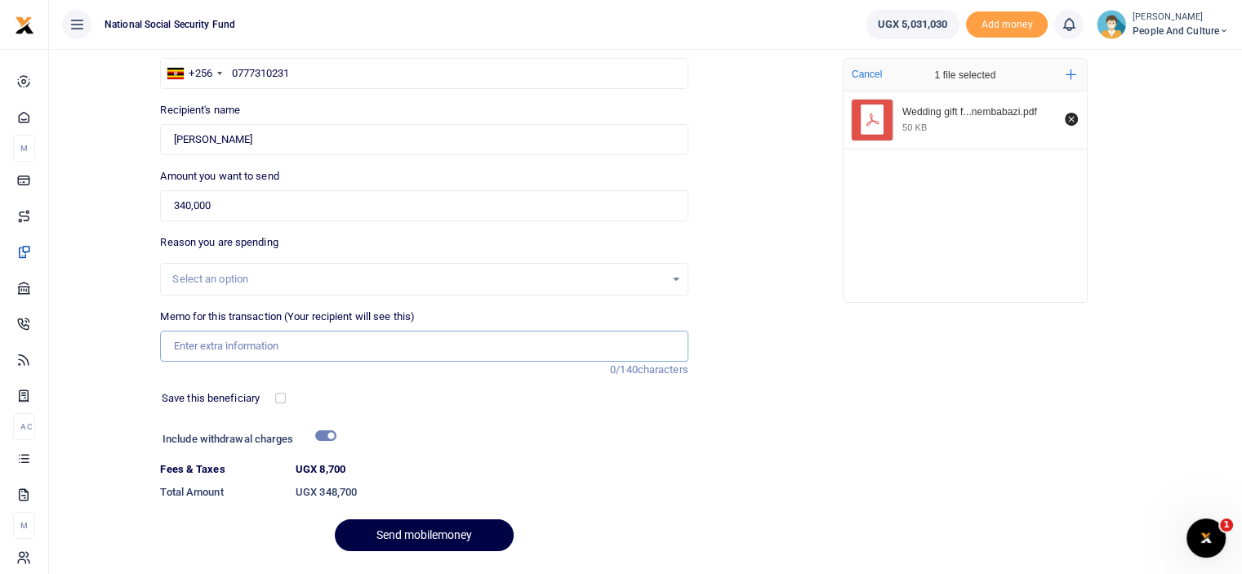
click at [261, 342] on input "Memo for this transaction (Your recipient will see this)" at bounding box center [424, 346] width 528 height 31
paste input "Wedding gift for Patricia Ainembabazi"
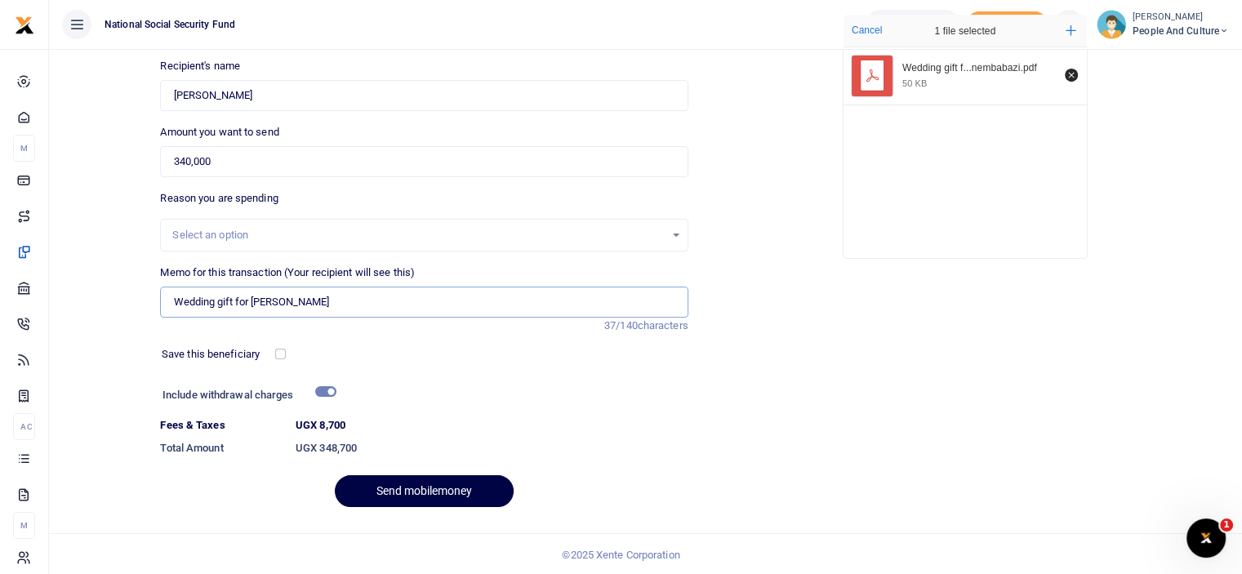
scroll to position [177, 0]
type input "Wedding gift for Patricia Ainembabazi"
click at [404, 493] on button "Send mobilemoney" at bounding box center [424, 491] width 179 height 32
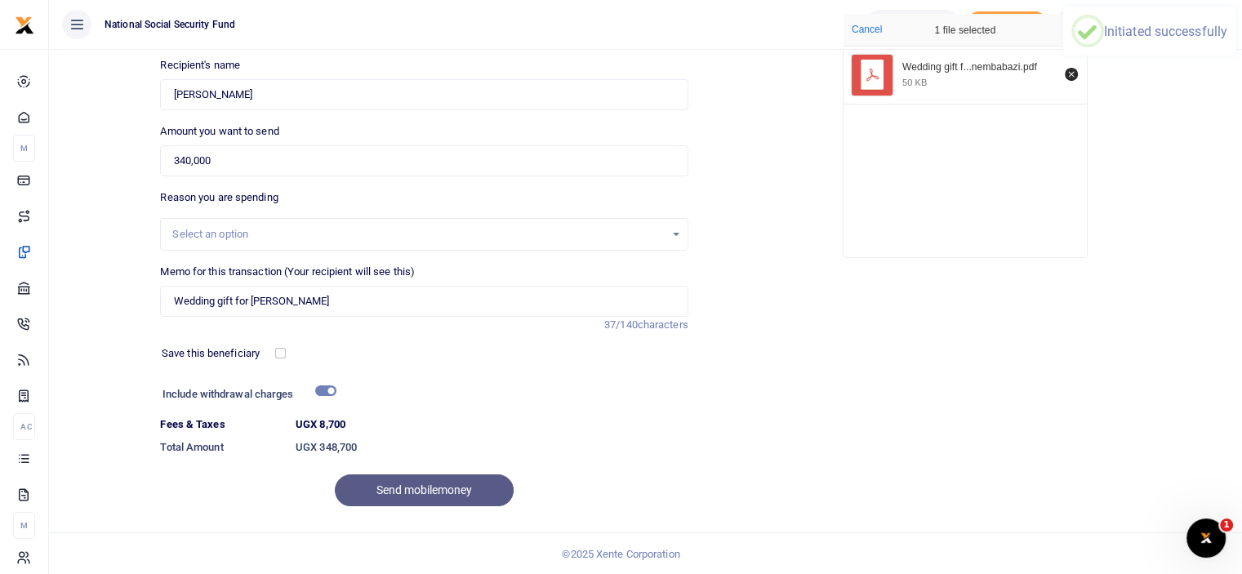
scroll to position [96, 0]
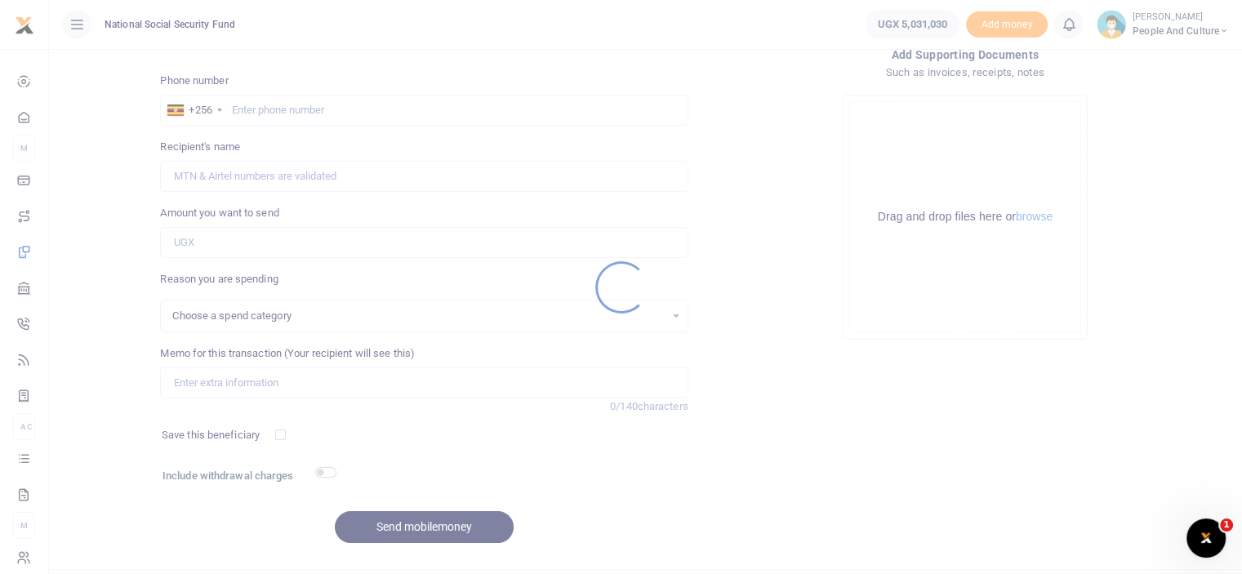
select select
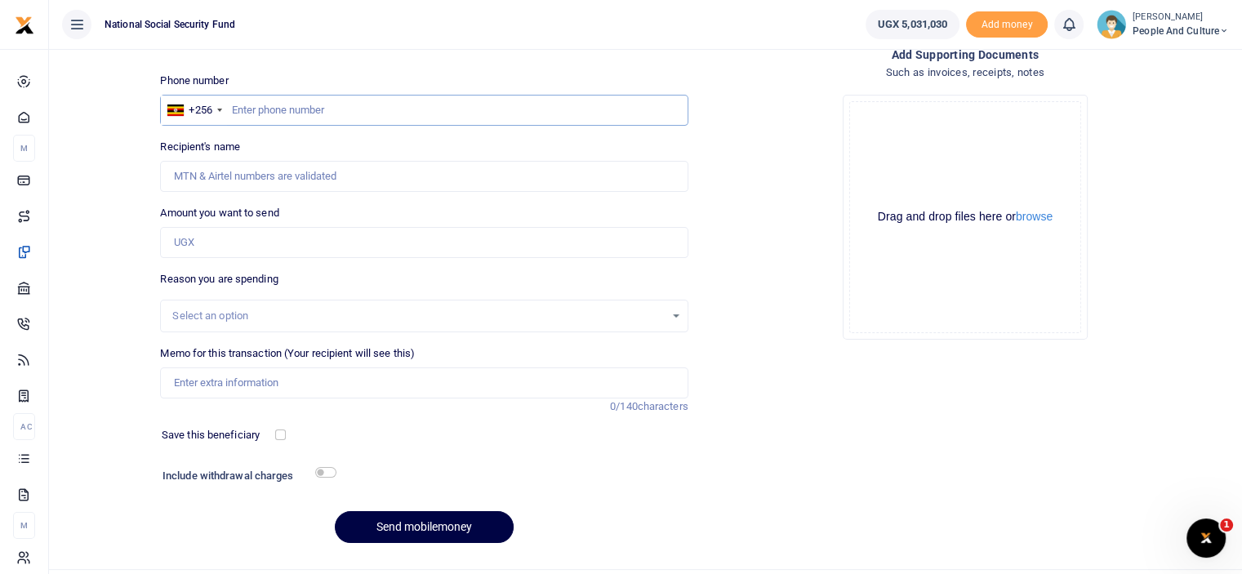
click at [330, 104] on input "text" at bounding box center [424, 110] width 528 height 31
type input "0776745080"
type input "Jackline Kanyana"
type input "0776745080"
click at [232, 248] on input "Amount you want to send" at bounding box center [424, 242] width 528 height 31
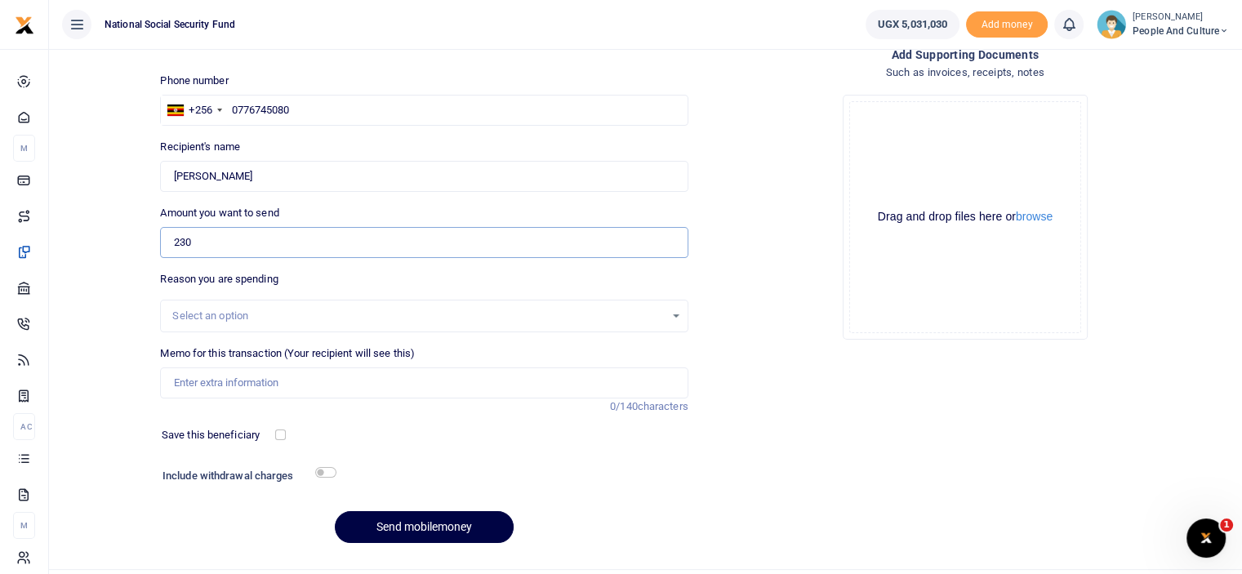
type input "230,000"
click at [250, 381] on input "Memo for this transaction (Your recipient will see this)" at bounding box center [424, 383] width 528 height 31
paste input "Cake for July and August HR"
type input "Cake for July and August HR"
click at [326, 470] on input "checkbox" at bounding box center [325, 472] width 21 height 11
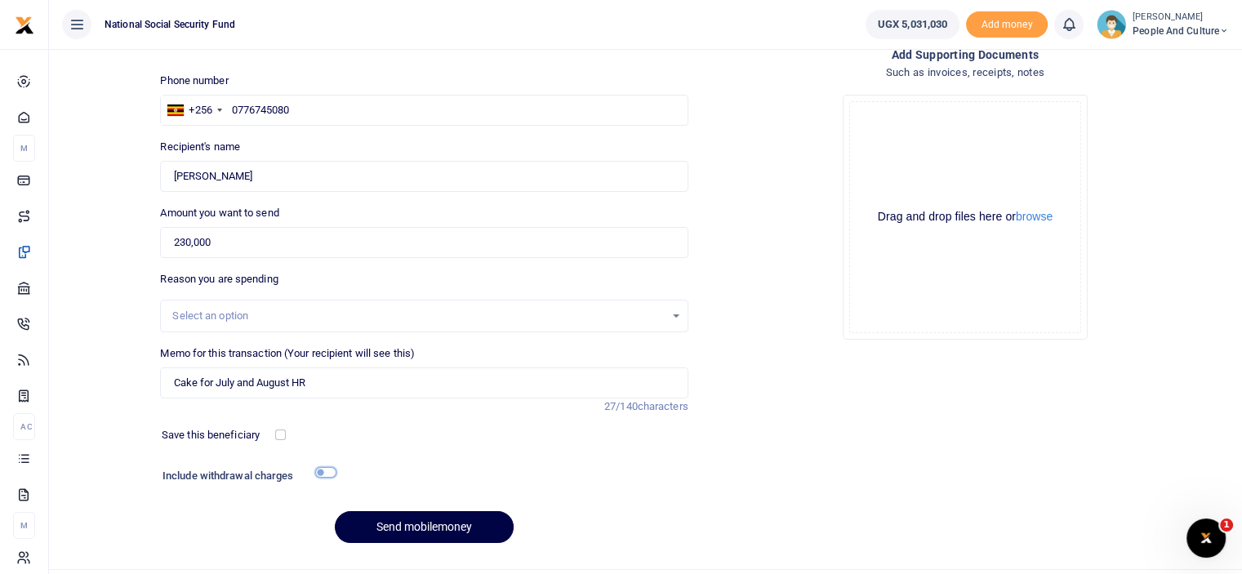
checkbox input "true"
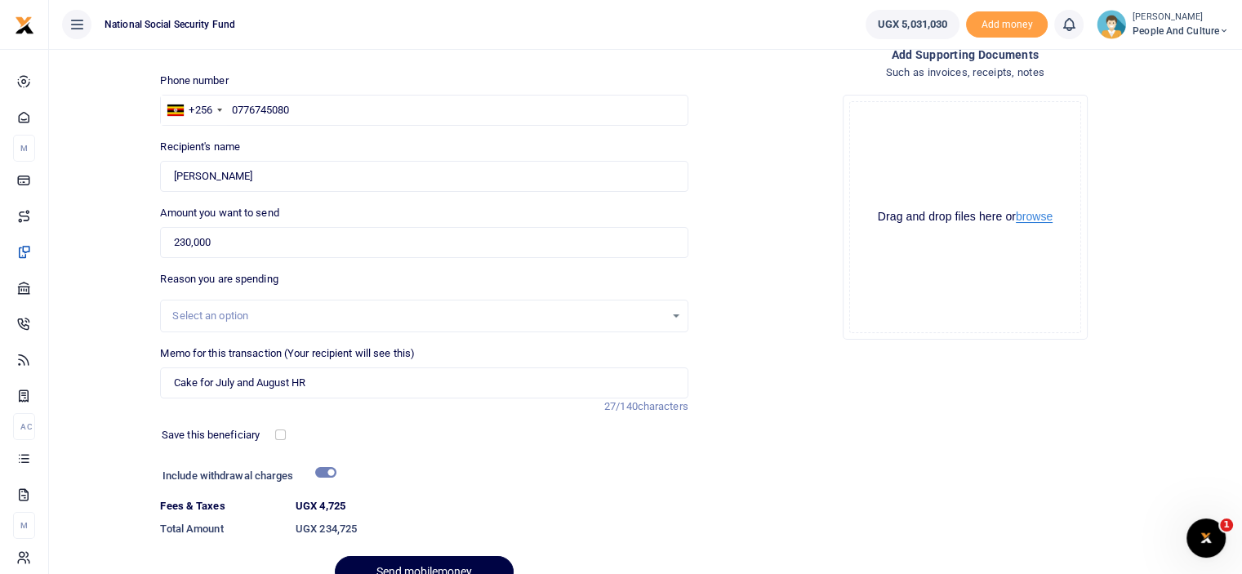
click at [1042, 215] on button "browse" at bounding box center [1034, 217] width 37 height 12
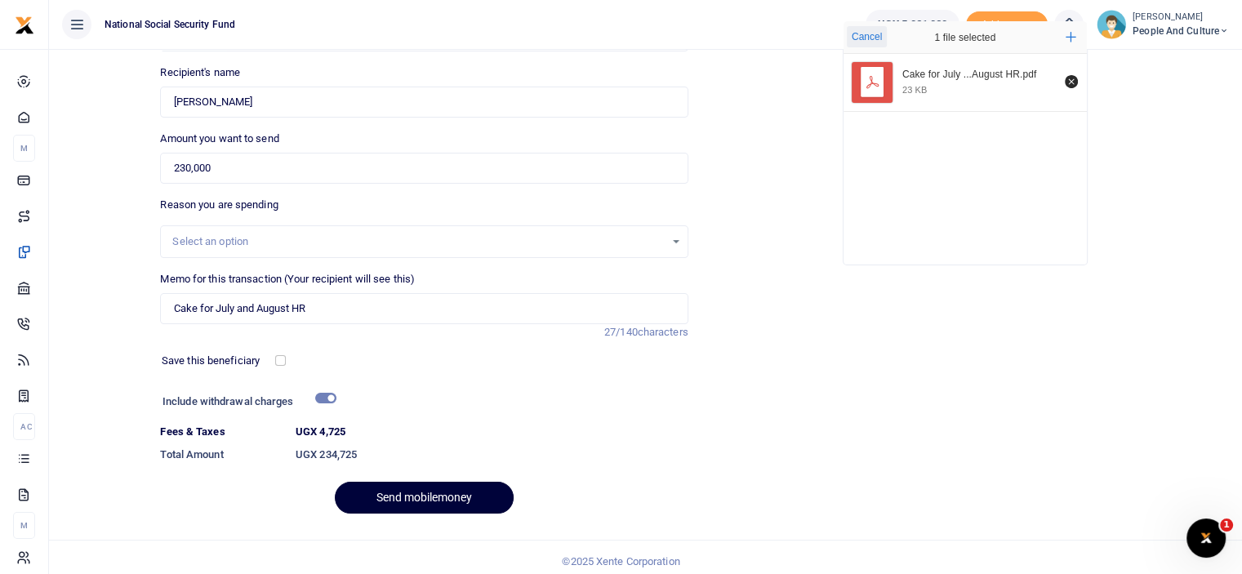
scroll to position [177, 0]
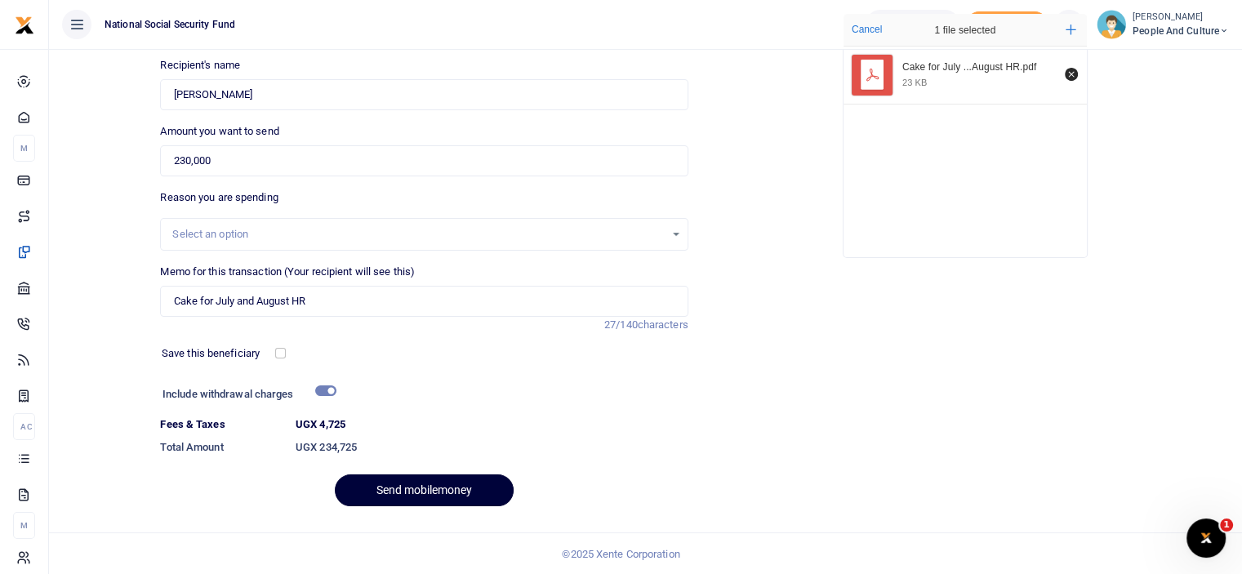
click at [415, 484] on button "Send mobilemoney" at bounding box center [424, 491] width 179 height 32
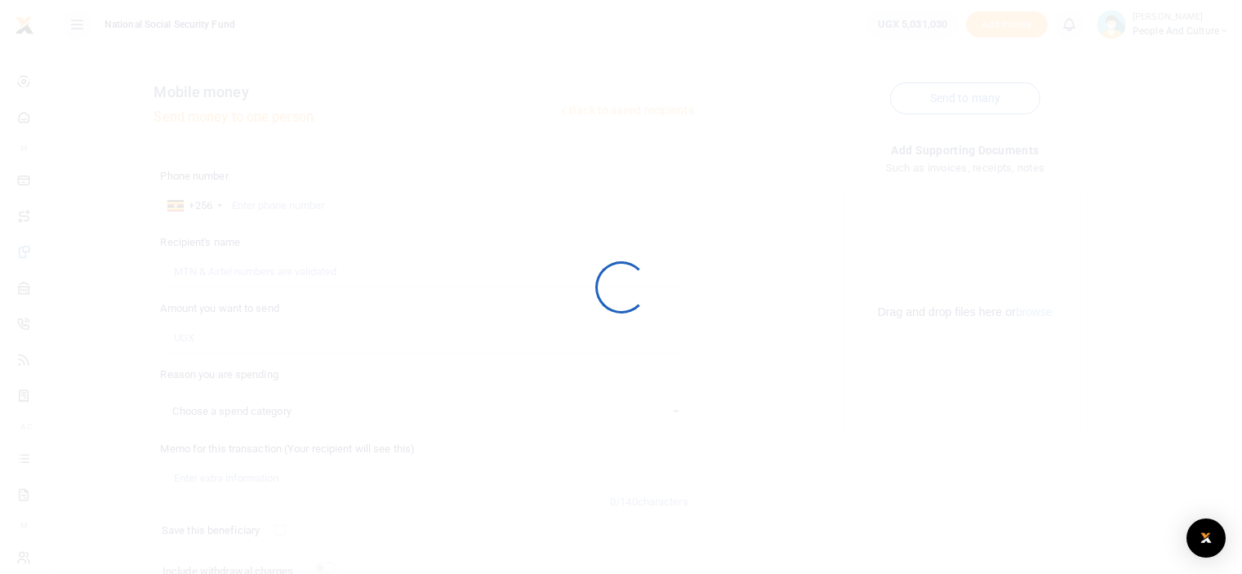
scroll to position [132, 0]
select select
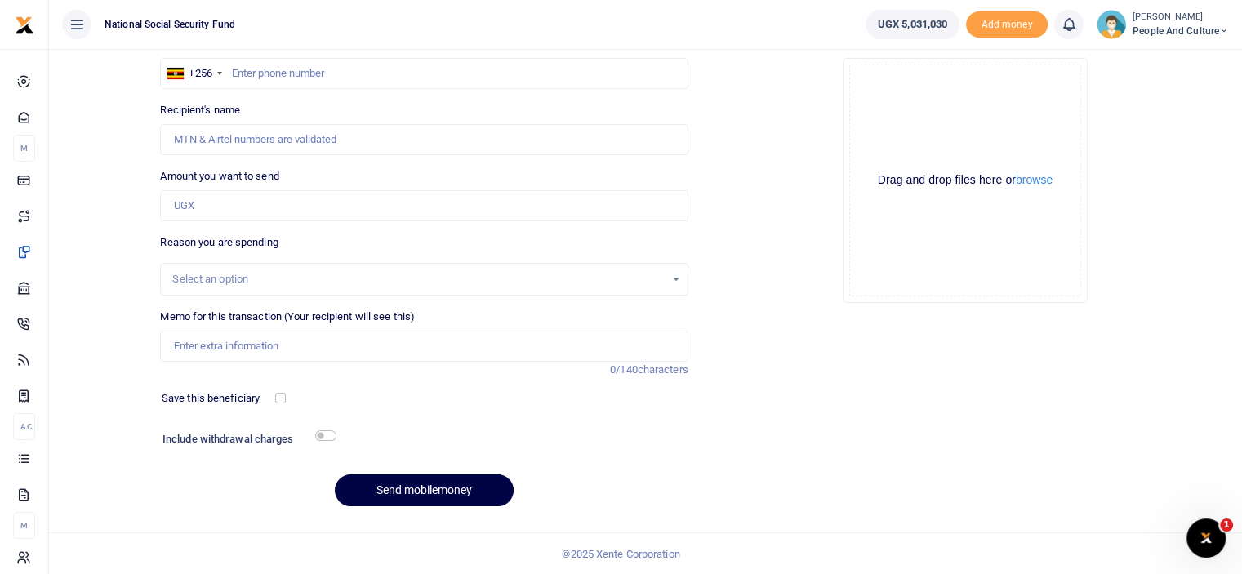
scroll to position [0, 0]
click at [360, 212] on input "Amount you want to send" at bounding box center [424, 205] width 528 height 31
type input "525,000"
click at [323, 69] on input "text" at bounding box center [424, 73] width 528 height 31
type input "0780551491"
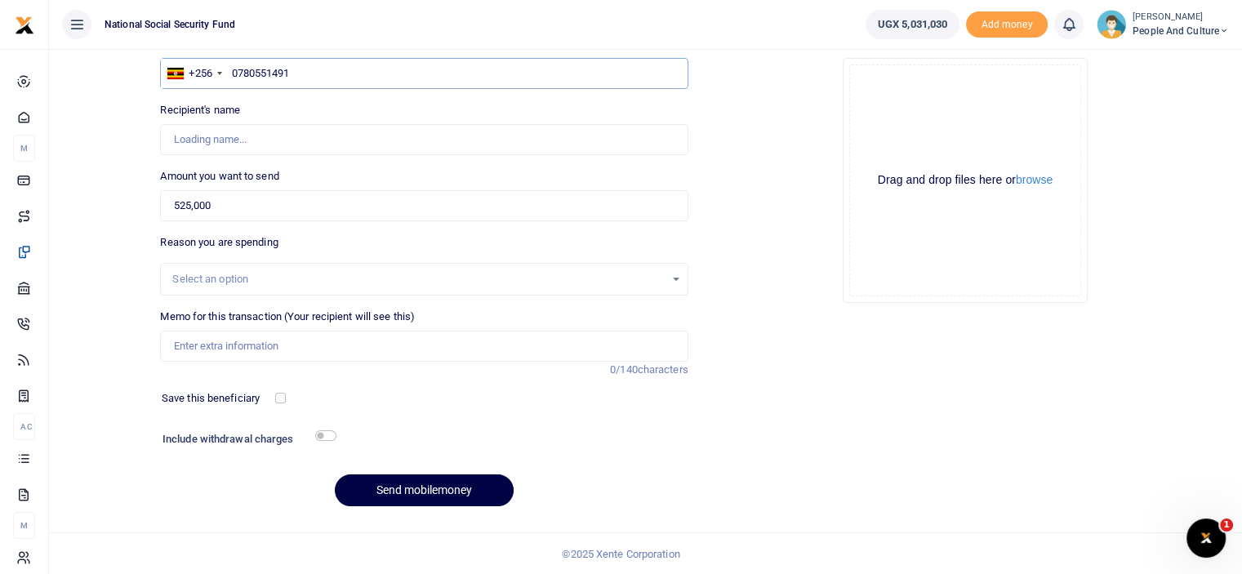
type input "Wilberforce Mutungi"
type input "0780551491"
click at [246, 343] on input "Memo for this transaction (Your recipient will see this)" at bounding box center [424, 346] width 528 height 31
paste input "Cake for July and August HR"
type input "Cake for July and August HR"
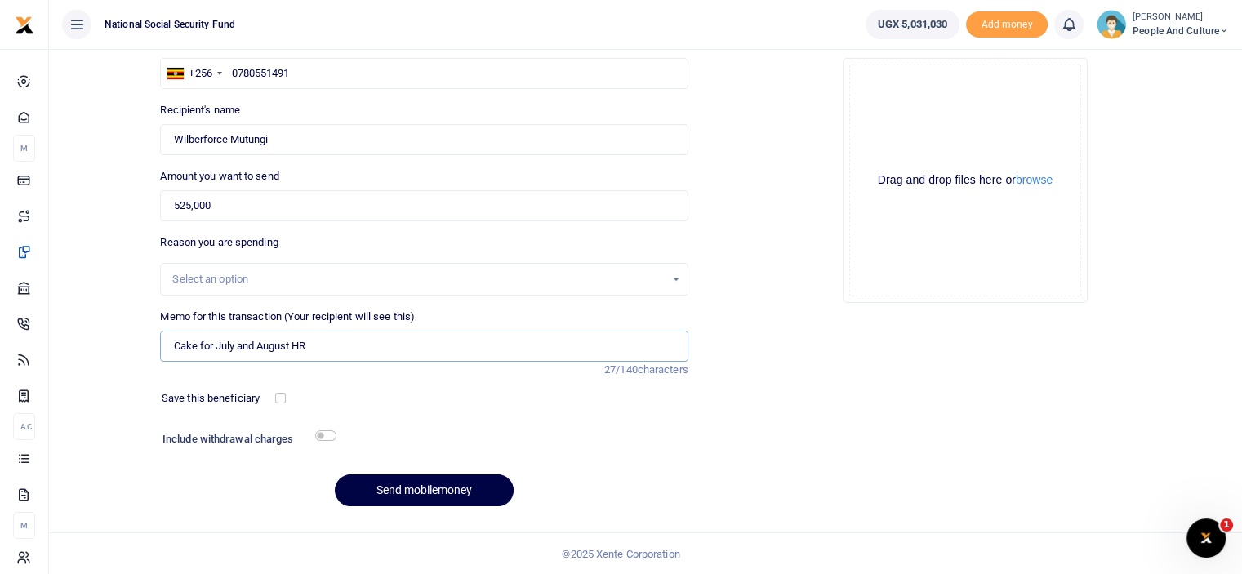
drag, startPoint x: 349, startPoint y: 343, endPoint x: 176, endPoint y: 342, distance: 172.4
click at [176, 342] on input "Cake for July and August HR" at bounding box center [424, 346] width 528 height 31
click at [1046, 188] on div "Drag and drop files here or browse Powered by Uppy" at bounding box center [966, 181] width 232 height 232
click at [1045, 181] on button "browse" at bounding box center [1034, 180] width 37 height 12
click at [1035, 179] on button "browse" at bounding box center [1034, 180] width 37 height 12
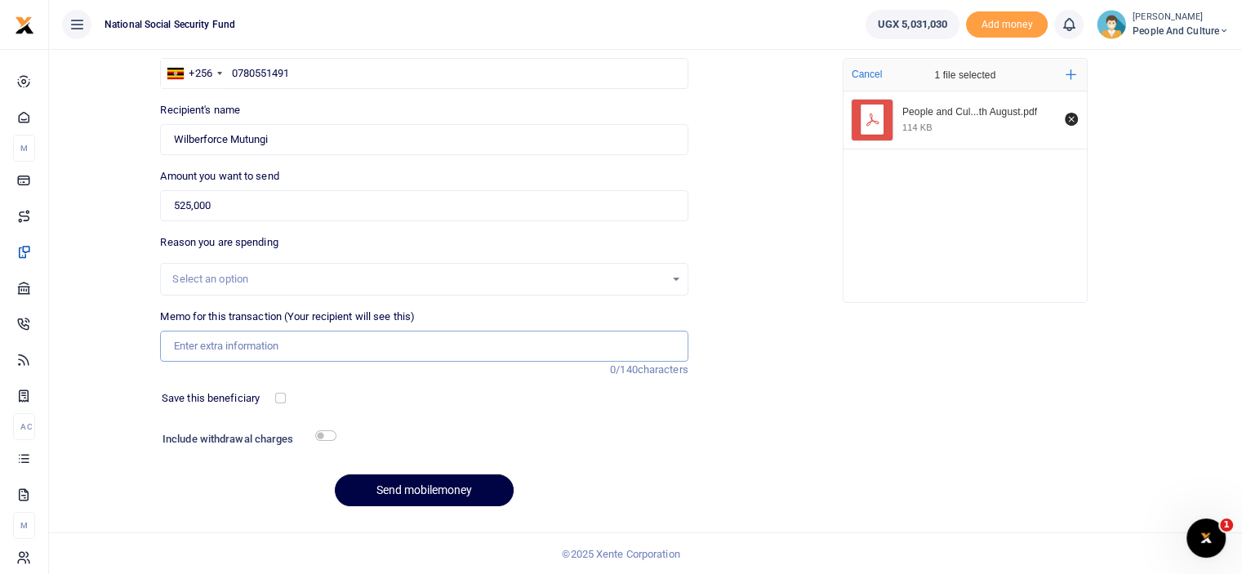
click at [225, 349] on input "Memo for this transaction (Your recipient will see this)" at bounding box center [424, 346] width 528 height 31
paste input "People and Culture fruits and snacks [DATE] to [DATE]"
type input "People and Culture fruits and snacks [DATE] to [DATE]"
click at [327, 435] on input "checkbox" at bounding box center [325, 435] width 21 height 11
checkbox input "true"
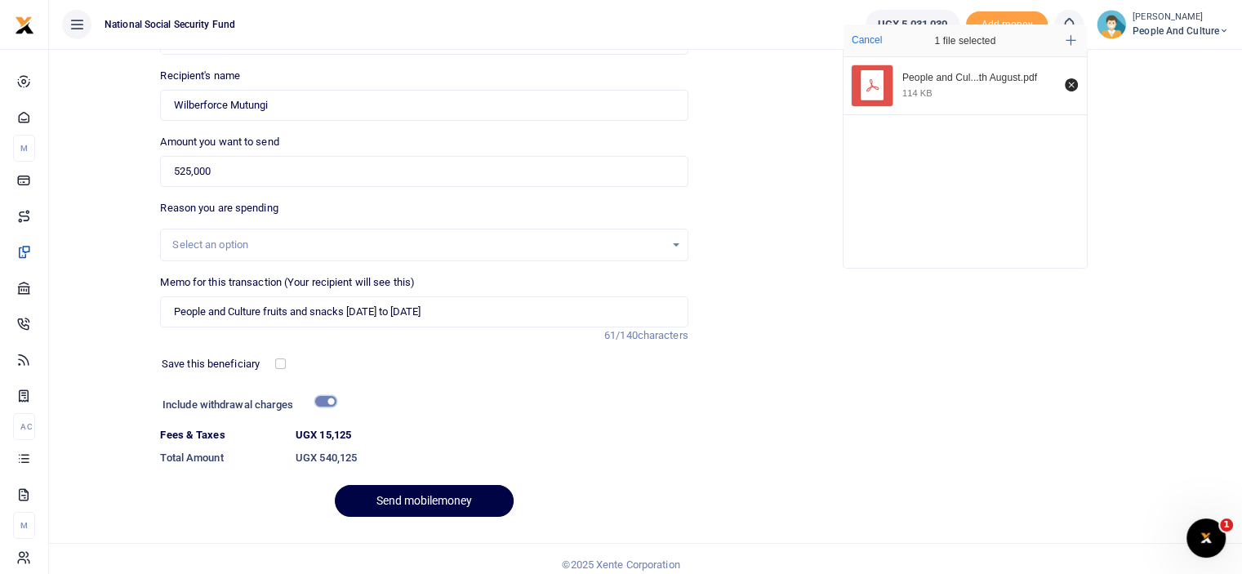
scroll to position [177, 0]
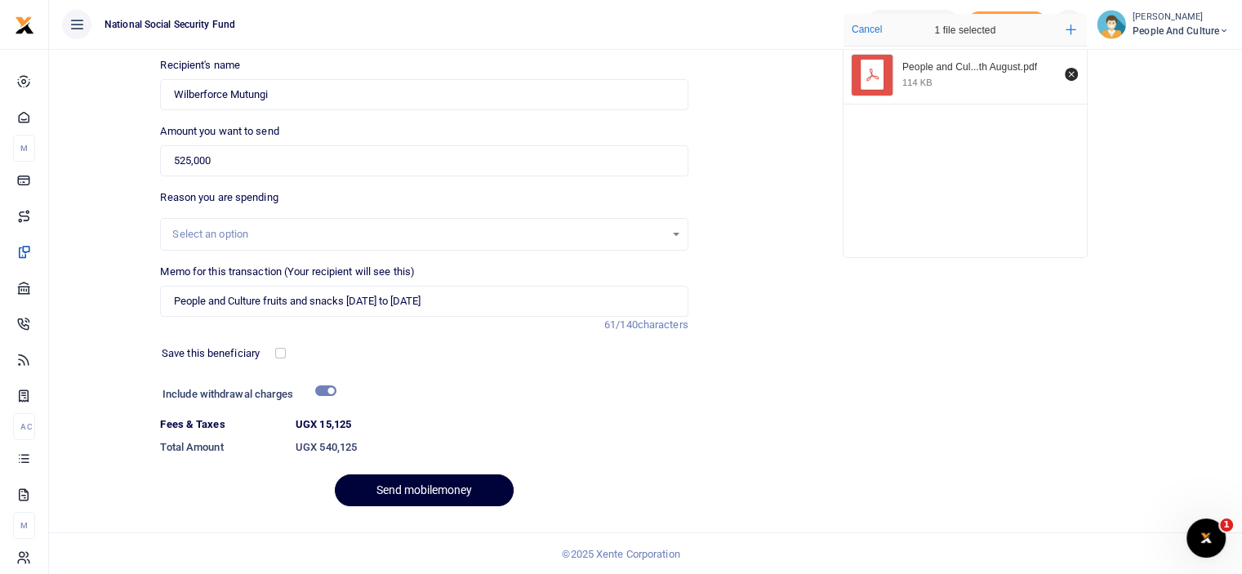
click at [431, 475] on button "Send mobilemoney" at bounding box center [424, 491] width 179 height 32
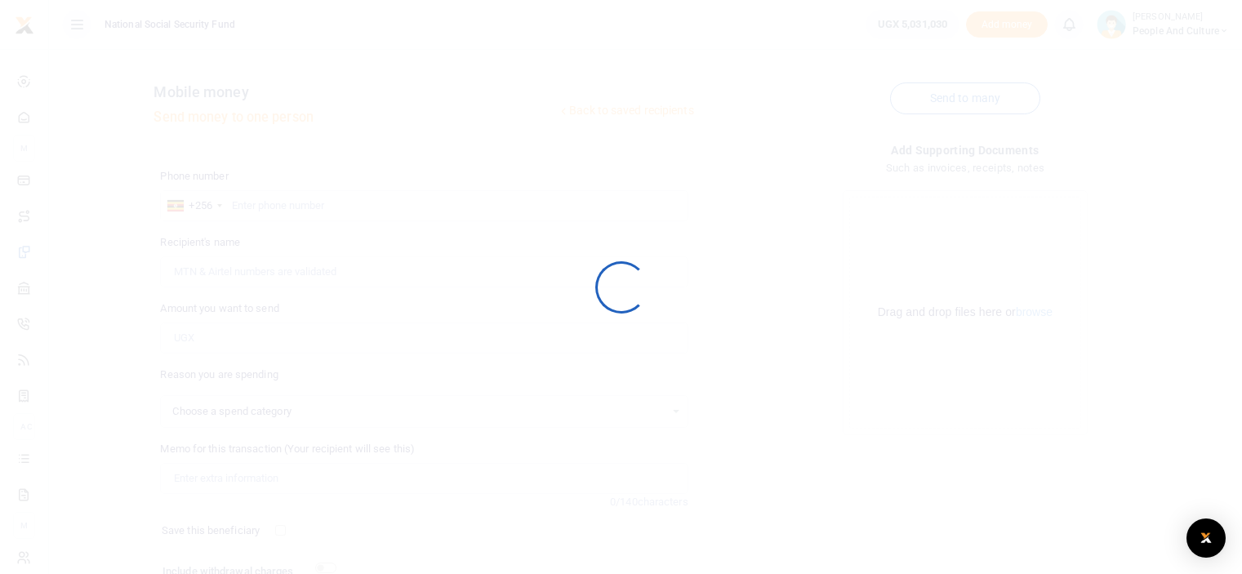
scroll to position [132, 0]
select select
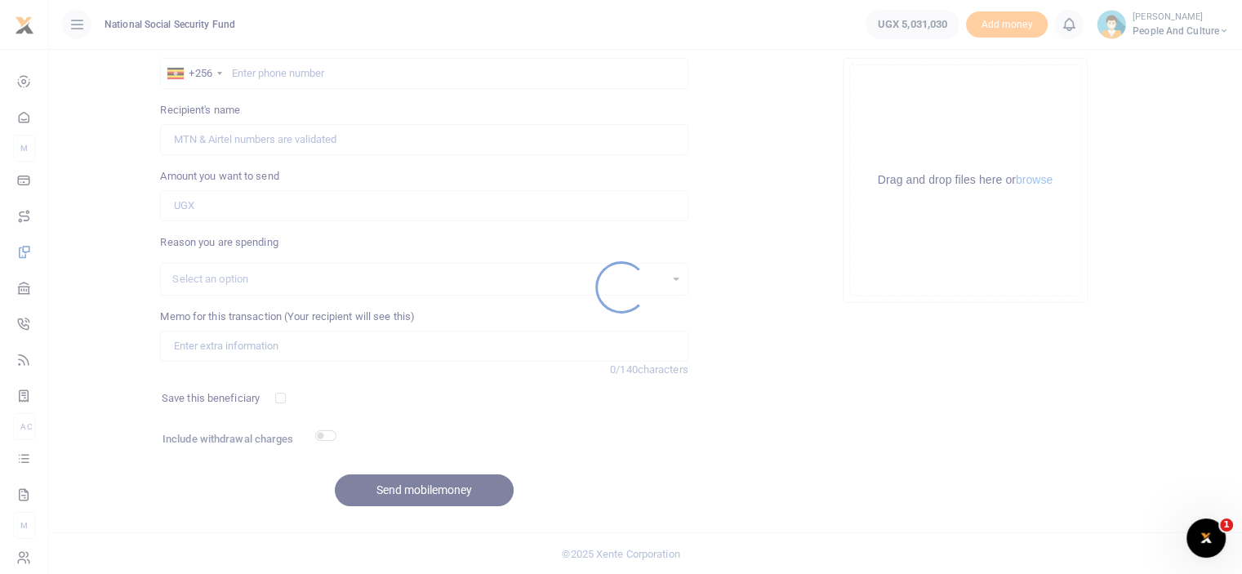
scroll to position [0, 0]
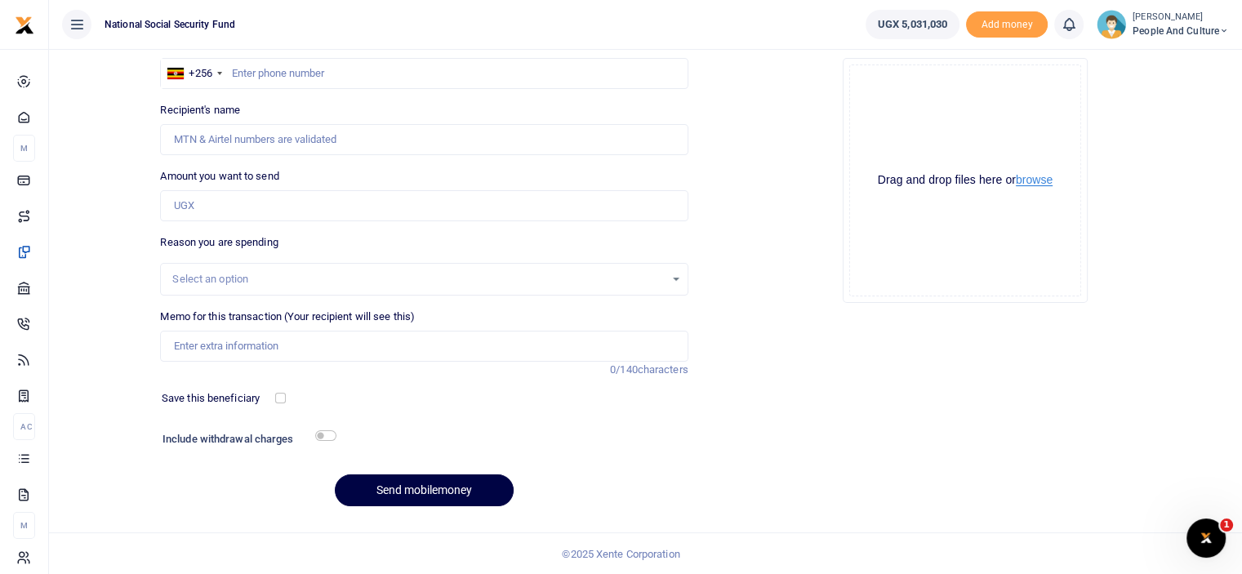
click at [1037, 185] on button "browse" at bounding box center [1034, 180] width 37 height 12
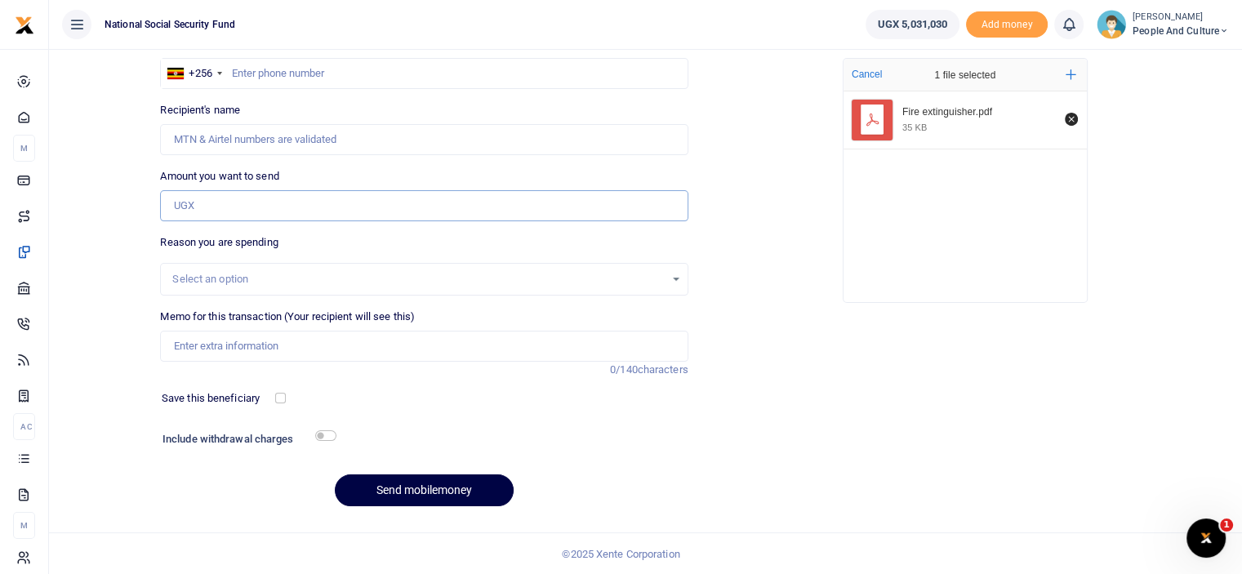
click at [279, 215] on input "Amount you want to send" at bounding box center [424, 205] width 528 height 31
type input "295,000"
click at [271, 75] on input "text" at bounding box center [424, 73] width 528 height 31
type input "0752366445"
type input "[PERSON_NAME]"
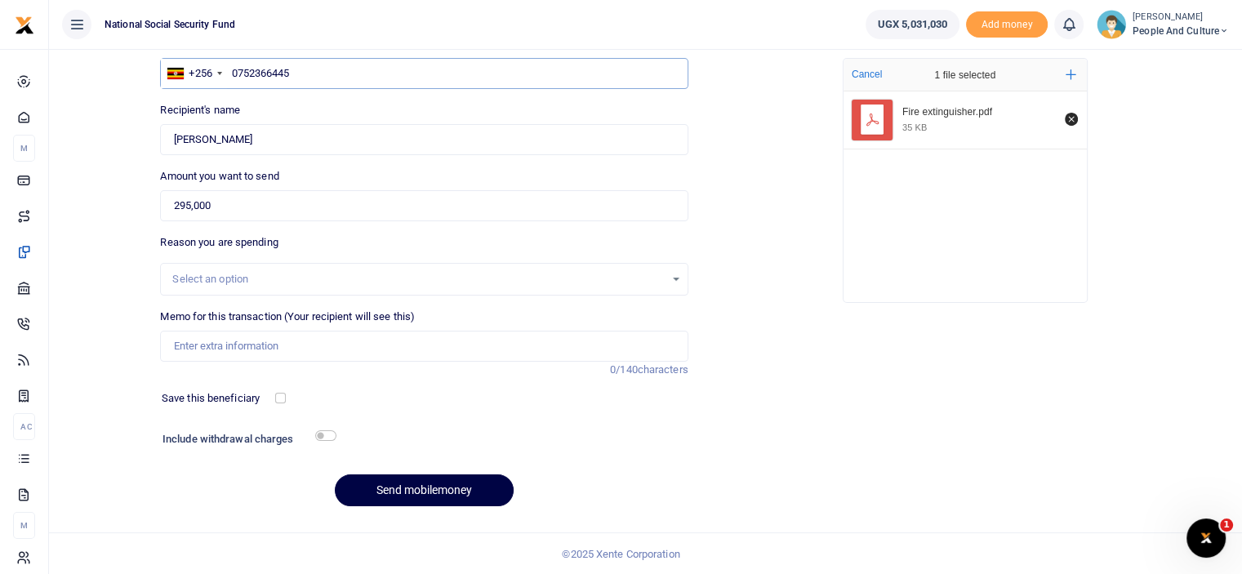
type input "0752366445"
click at [326, 434] on input "checkbox" at bounding box center [325, 435] width 21 height 11
checkbox input "true"
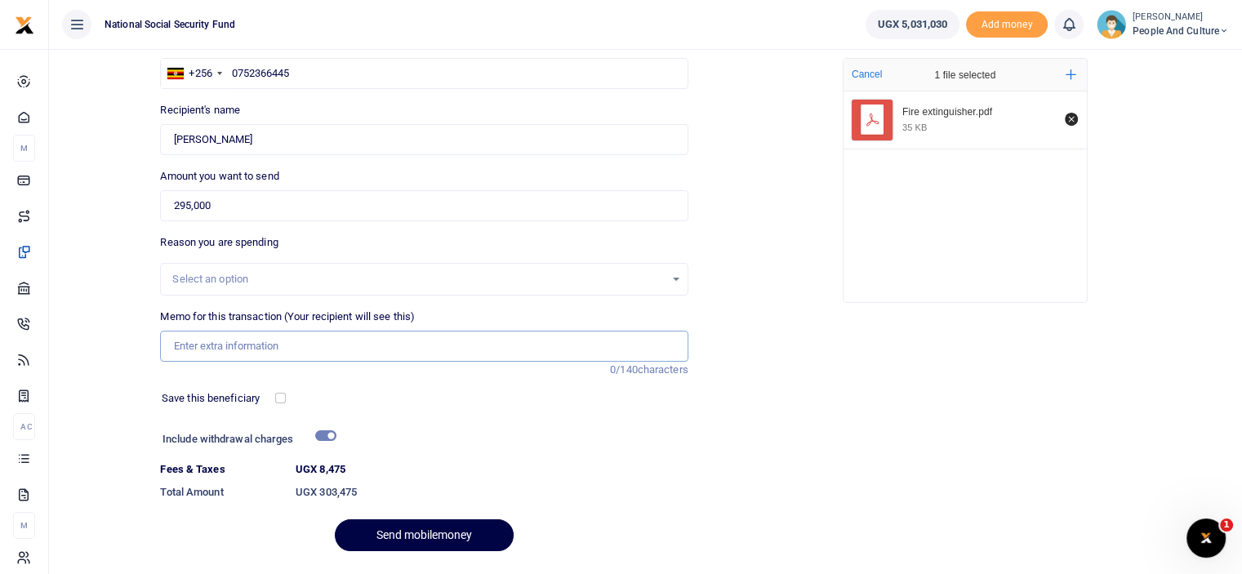
click at [269, 336] on input "Memo for this transaction (Your recipient will see this)" at bounding box center [424, 346] width 528 height 31
paste input "Fire extinguisher"
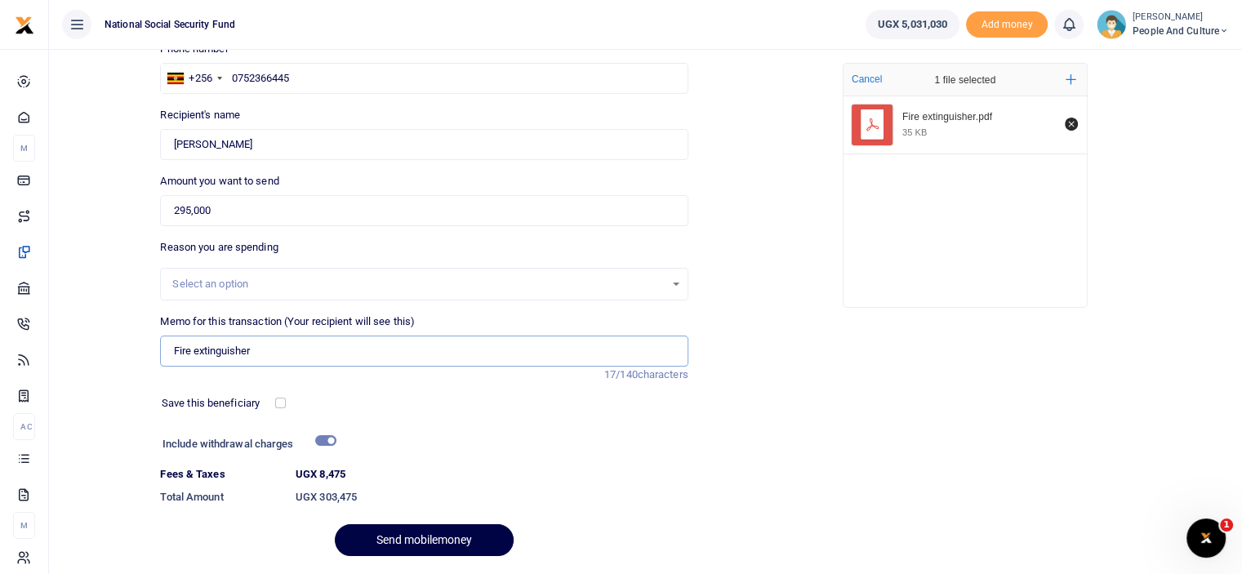
scroll to position [163, 0]
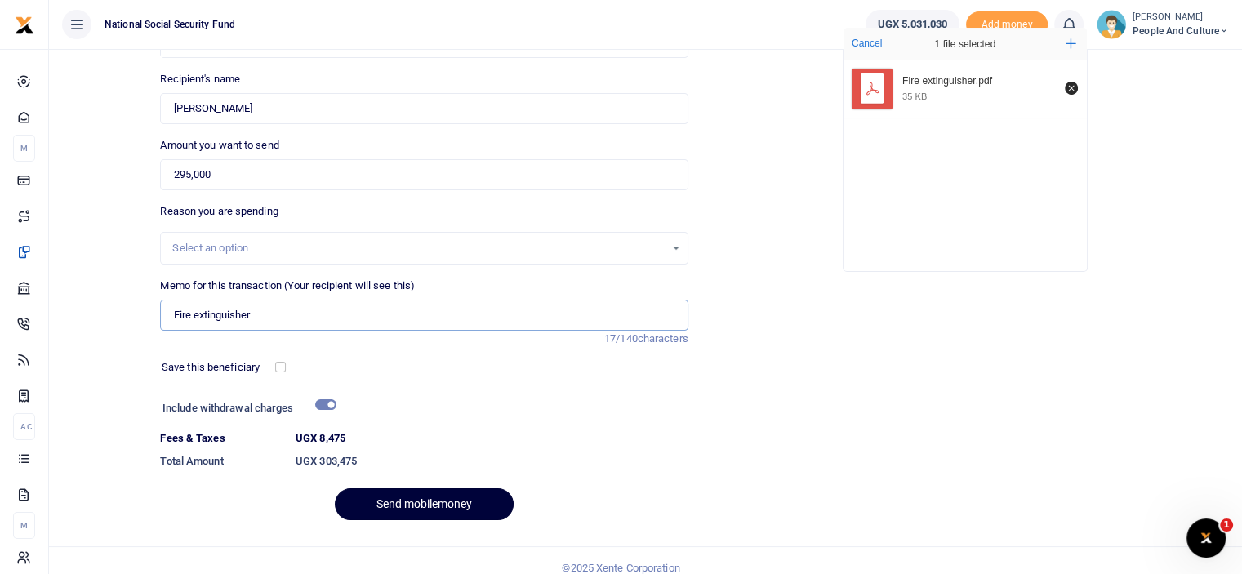
type input "Fire extinguisher"
click at [435, 510] on button "Send mobilemoney" at bounding box center [424, 504] width 179 height 32
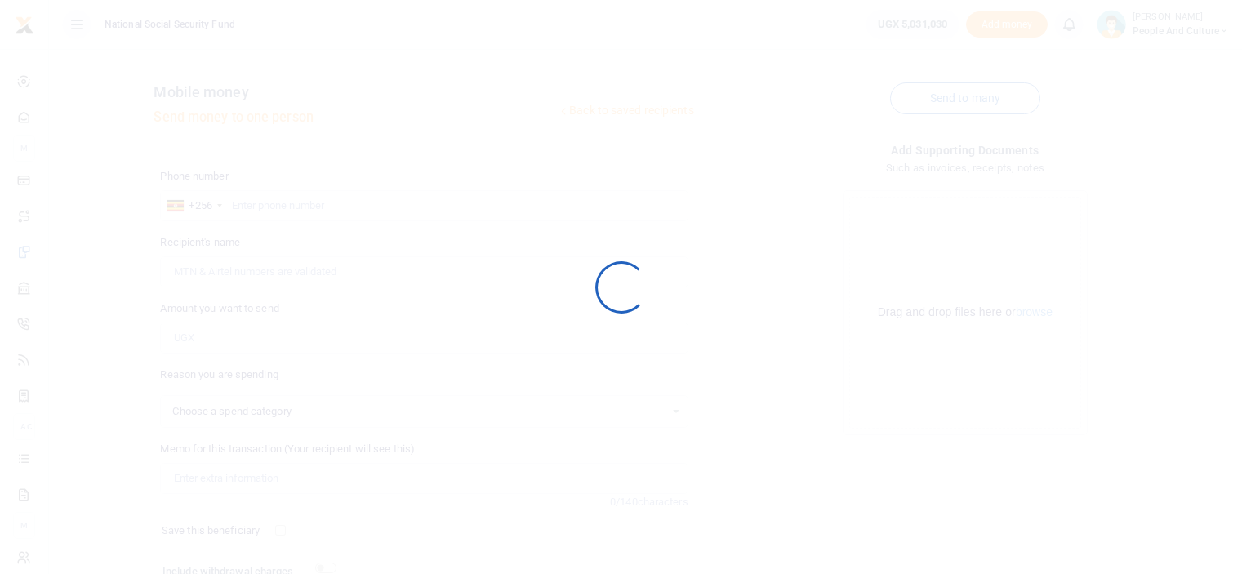
scroll to position [132, 0]
select select
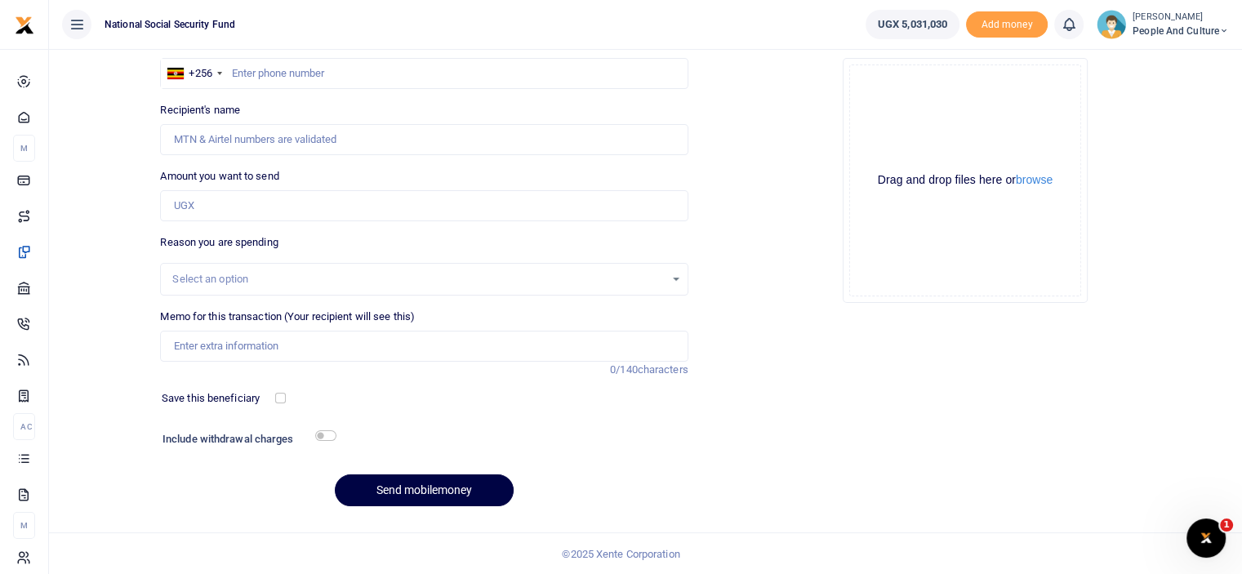
scroll to position [0, 0]
click at [297, 68] on input "text" at bounding box center [424, 73] width 528 height 31
type input "0752366445"
type input "[PERSON_NAME]"
click at [1033, 180] on button "browse" at bounding box center [1034, 180] width 37 height 12
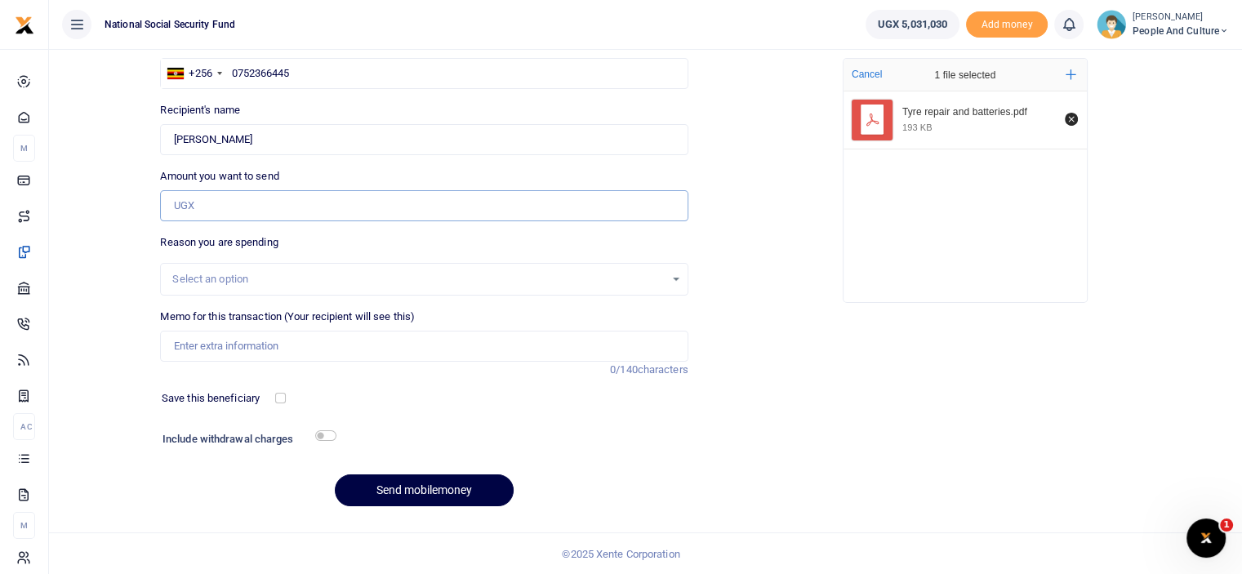
click at [239, 210] on input "Amount you want to send" at bounding box center [424, 205] width 528 height 31
type input "725,000"
click at [221, 346] on input "Memo for this transaction (Your recipient will see this)" at bounding box center [424, 346] width 528 height 31
paste input "Tyre repair and batteries"
click at [223, 352] on input "Tyre repair and batteries" at bounding box center [424, 346] width 528 height 31
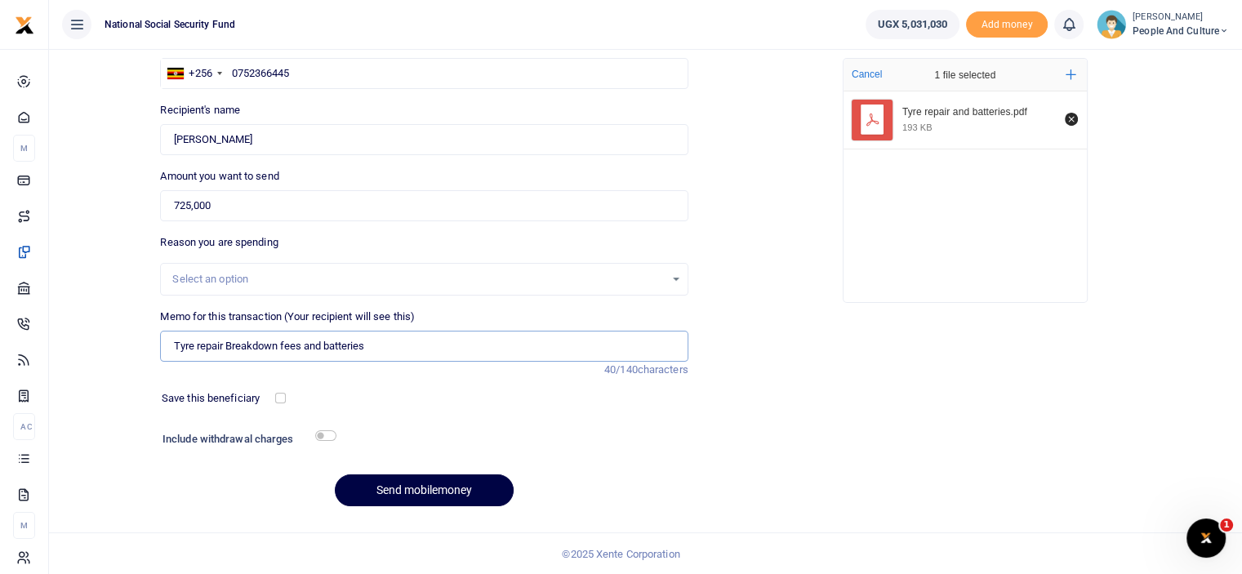
type input "Tyre repair Breakdown fees and batteries"
click at [328, 434] on input "checkbox" at bounding box center [325, 435] width 21 height 11
checkbox input "true"
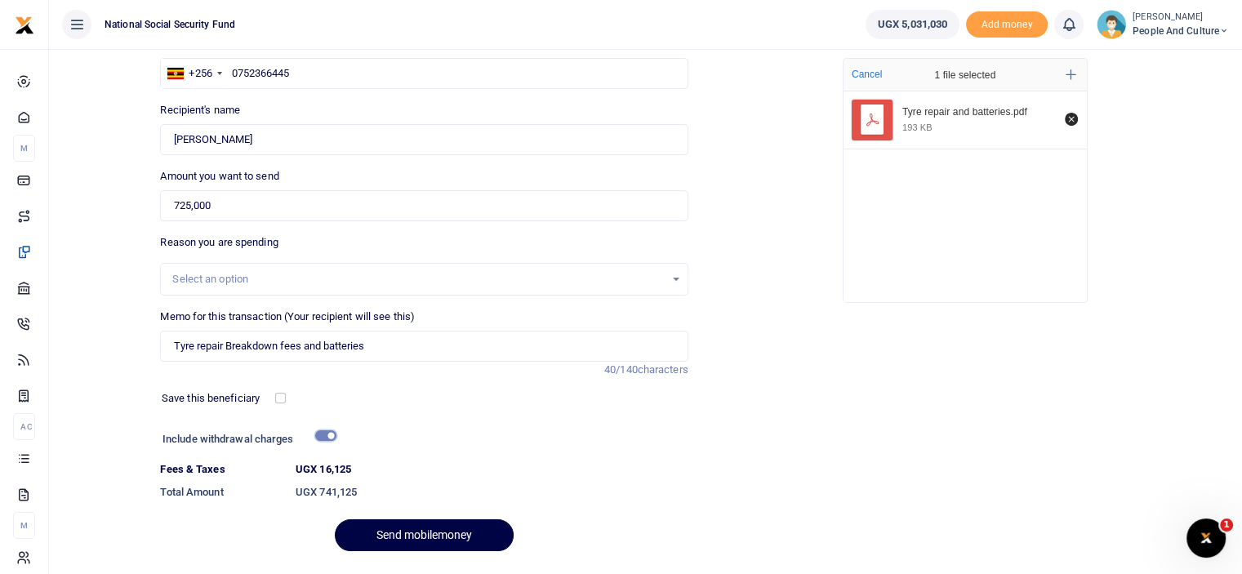
scroll to position [177, 0]
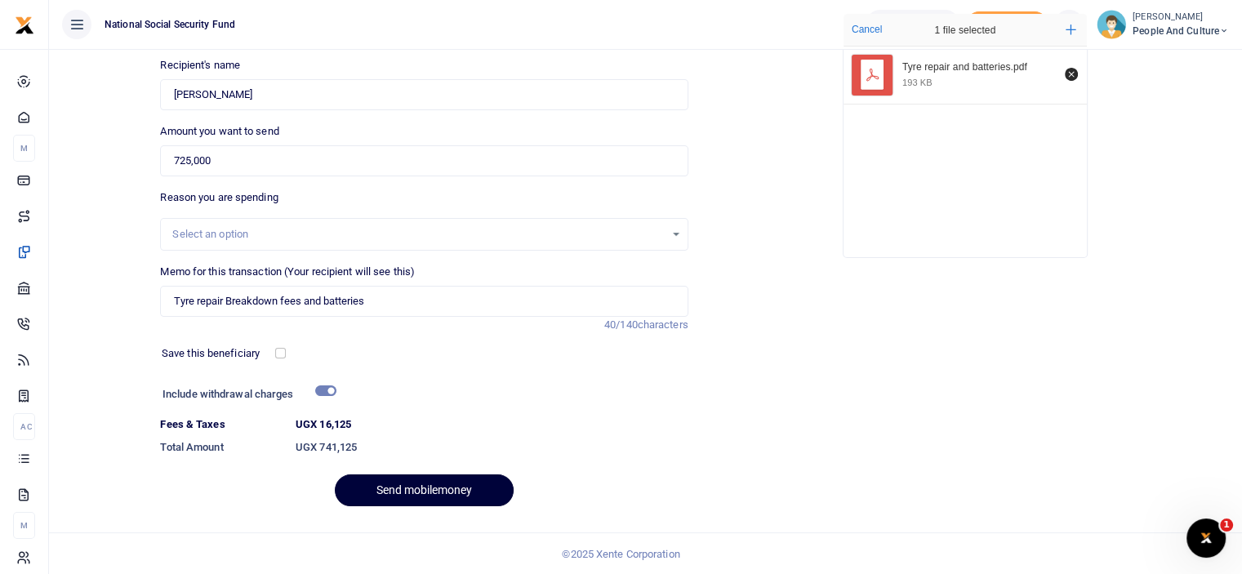
click at [418, 485] on button "Send mobilemoney" at bounding box center [424, 491] width 179 height 32
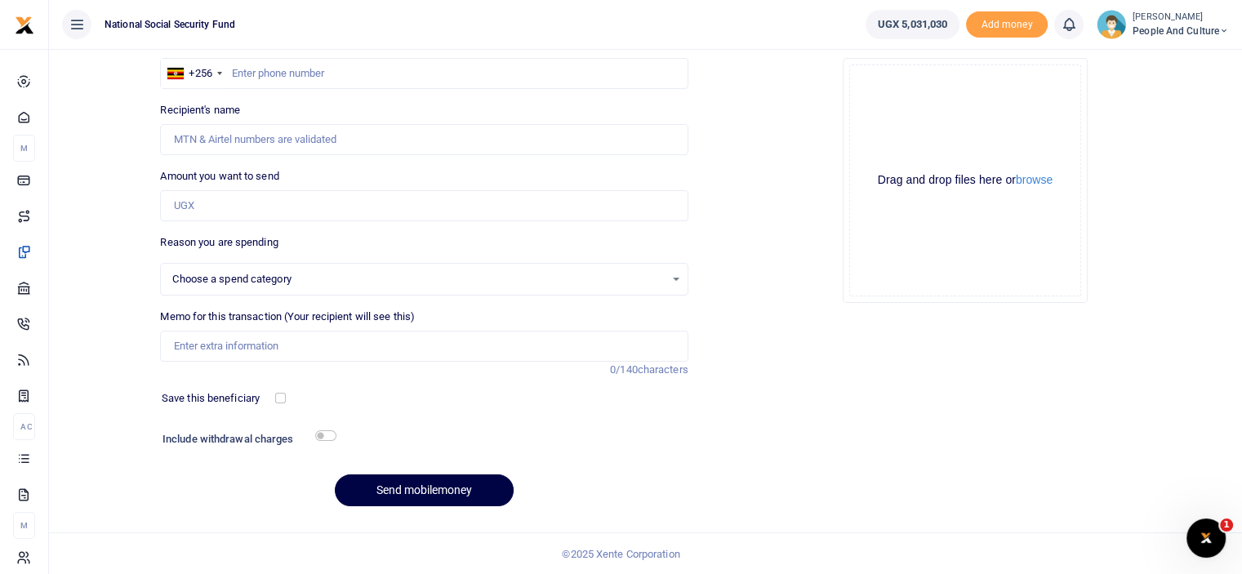
select select
click at [337, 65] on input "text" at bounding box center [424, 73] width 528 height 31
type input "0"
click at [321, 207] on input "Amount you want to send" at bounding box center [424, 205] width 528 height 31
type input "732,000"
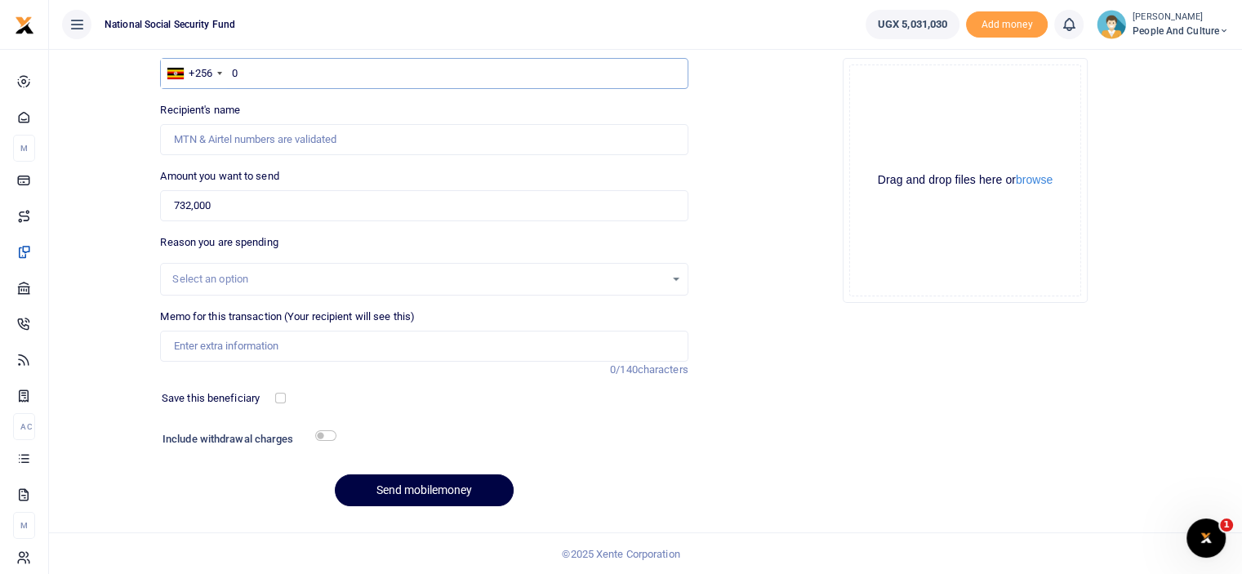
click at [327, 65] on input "0" at bounding box center [424, 73] width 528 height 31
type input "0752366445"
click at [323, 430] on input "checkbox" at bounding box center [325, 435] width 21 height 11
checkbox input "true"
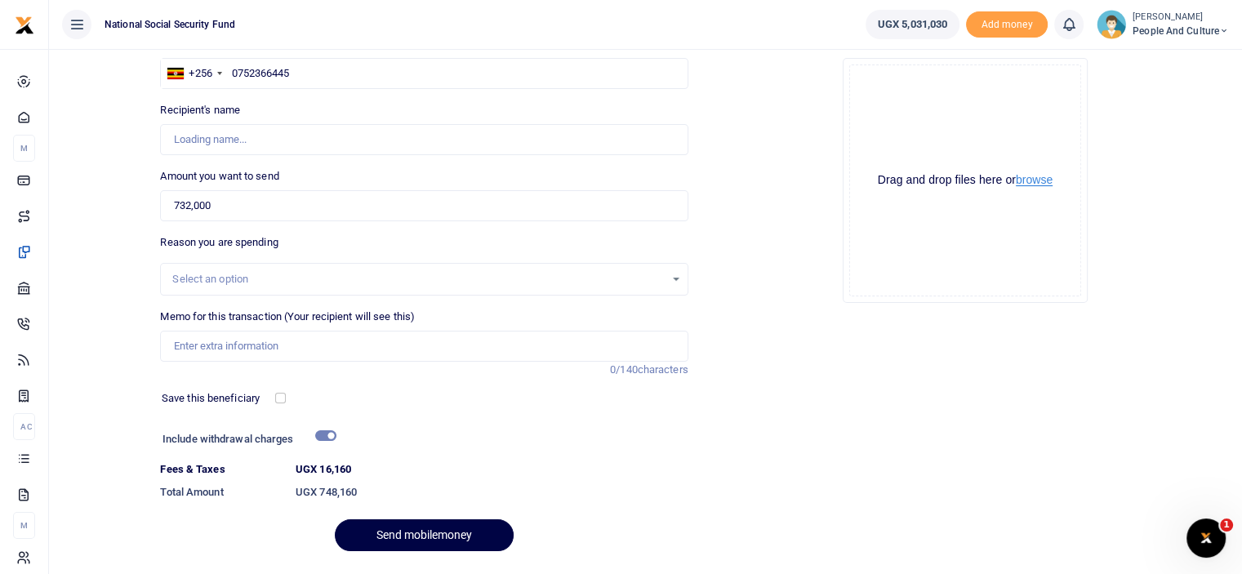
click at [1042, 176] on button "browse" at bounding box center [1034, 180] width 37 height 12
type input "Gonda Moses"
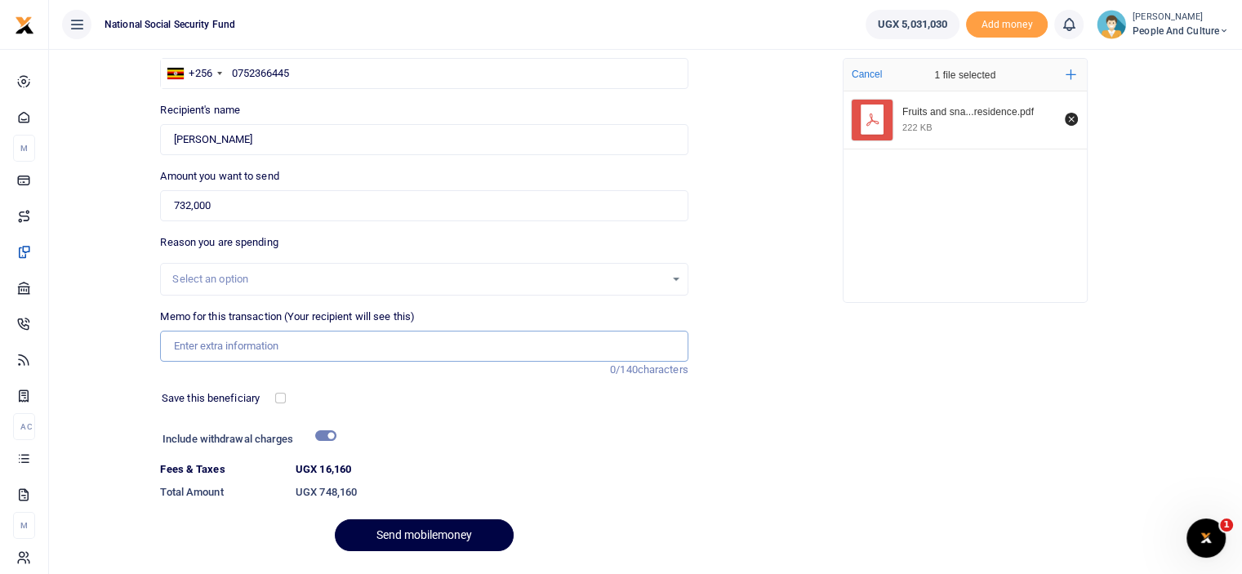
click at [323, 331] on input "Memo for this transaction (Your recipient will see this)" at bounding box center [424, 346] width 528 height 31
paste input "Fruits and snacks for NIRA team and food for police men at CS residence"
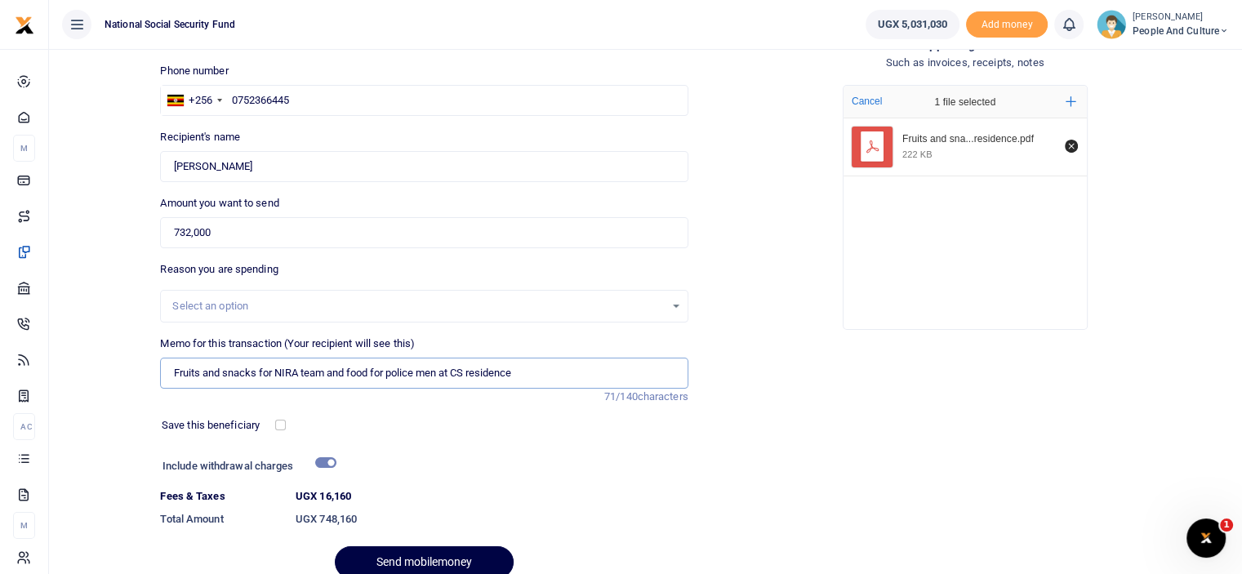
scroll to position [132, 0]
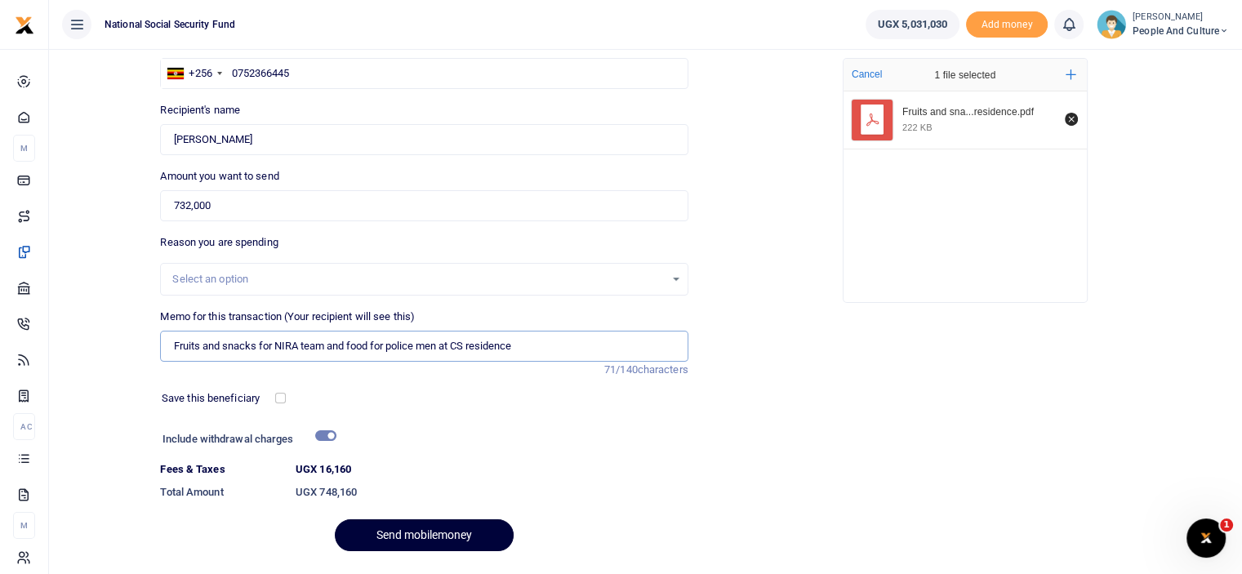
type input "Fruits and snacks for NIRA team and food for police men at CS residence"
click at [430, 542] on button "Send mobilemoney" at bounding box center [424, 536] width 179 height 32
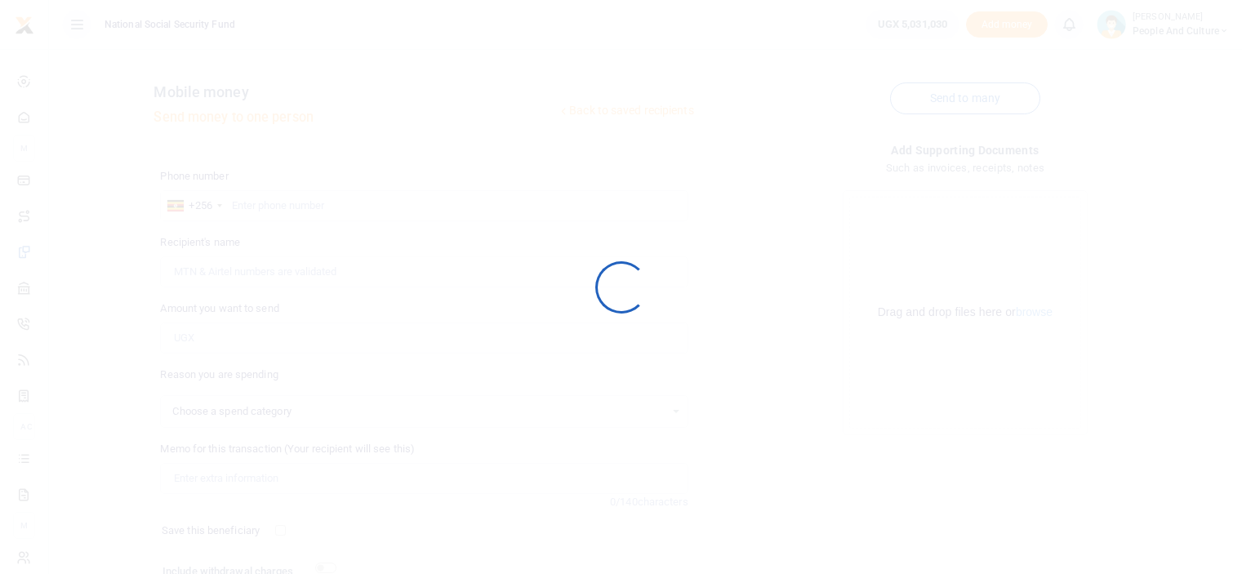
scroll to position [132, 0]
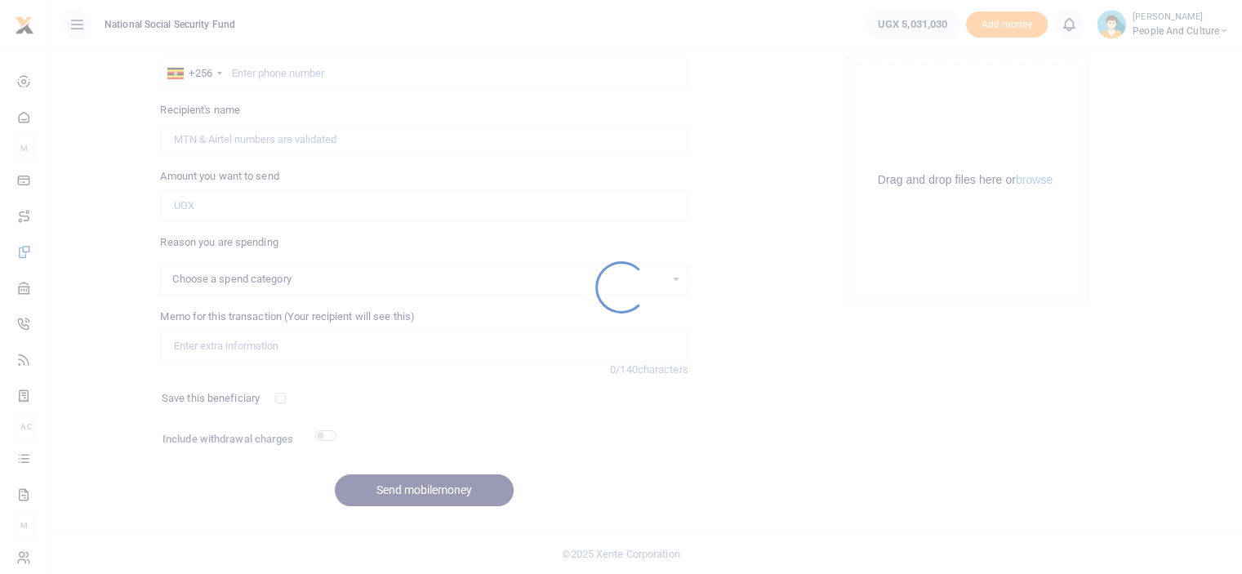
select select
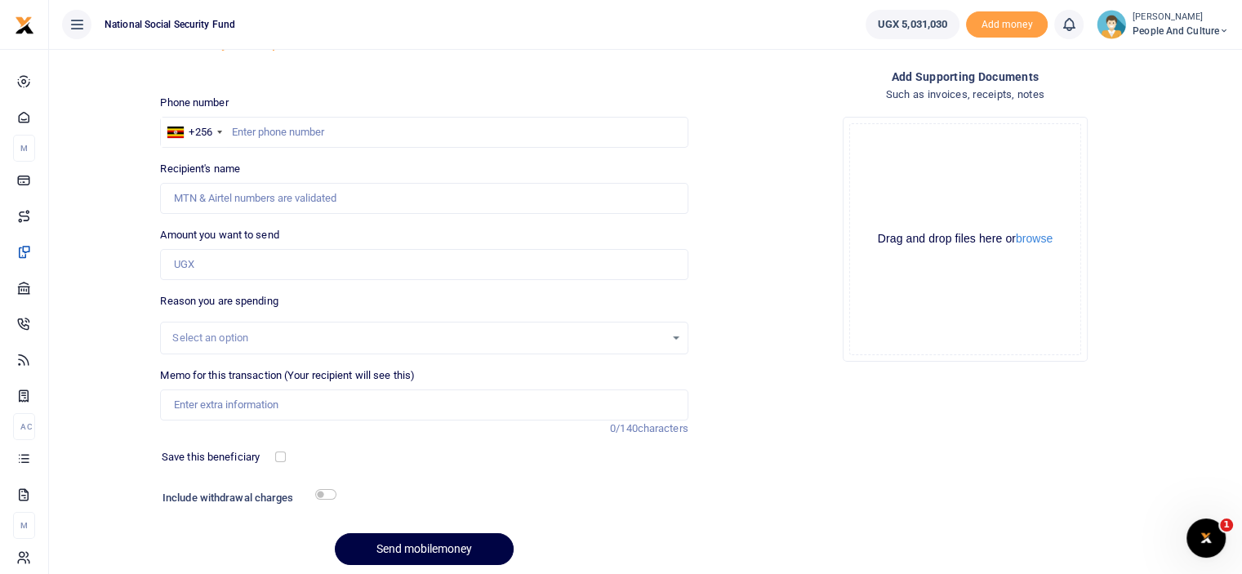
scroll to position [51, 0]
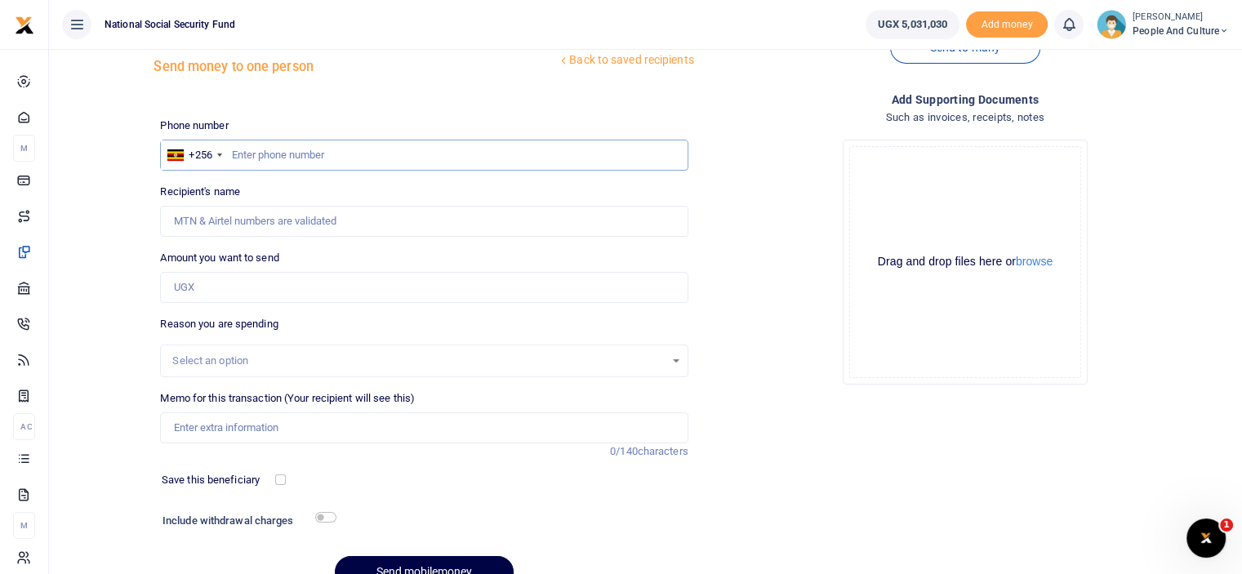
click at [360, 148] on input "text" at bounding box center [424, 155] width 528 height 31
type input "0752366445"
type input "[PERSON_NAME]"
click at [1024, 257] on button "browse" at bounding box center [1034, 262] width 37 height 12
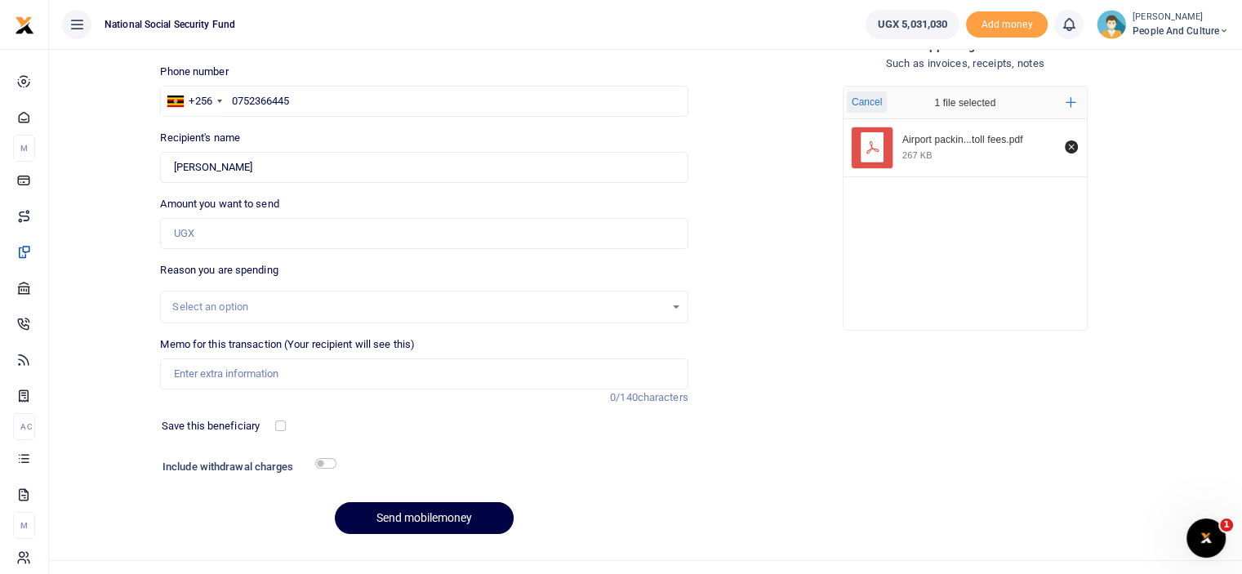
scroll to position [132, 0]
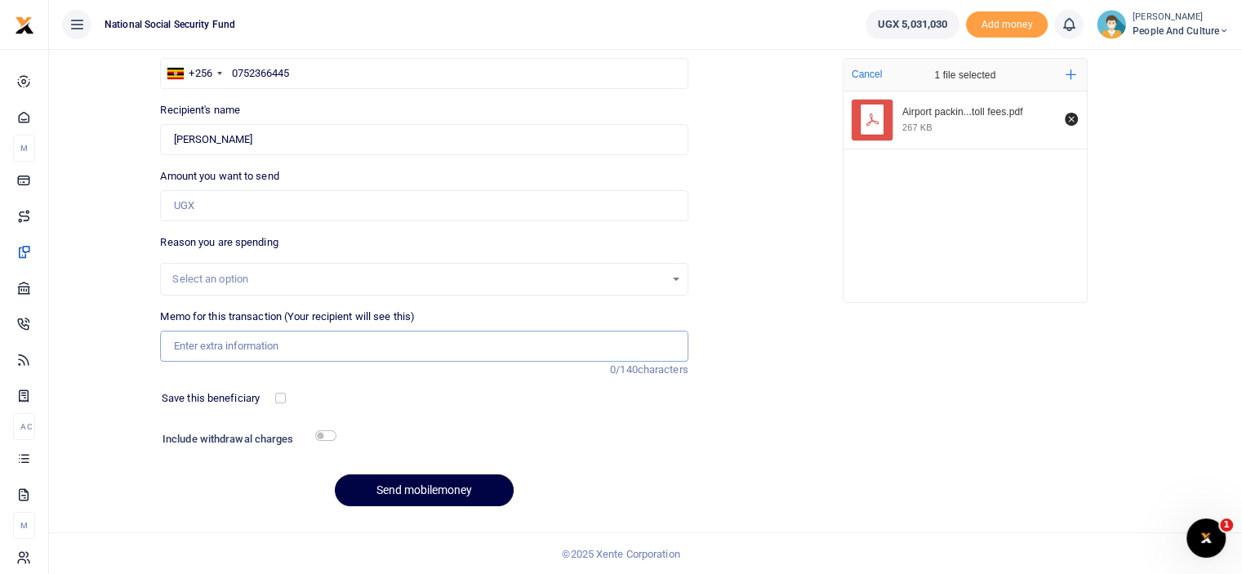
click at [230, 340] on input "Memo for this transaction (Your recipient will see this)" at bounding box center [424, 346] width 528 height 31
paste input "Airport packing and road toll fees"
type input "Airport packing and road toll fees"
click at [228, 195] on input "Amount you want to send" at bounding box center [424, 205] width 528 height 31
type input "131,000"
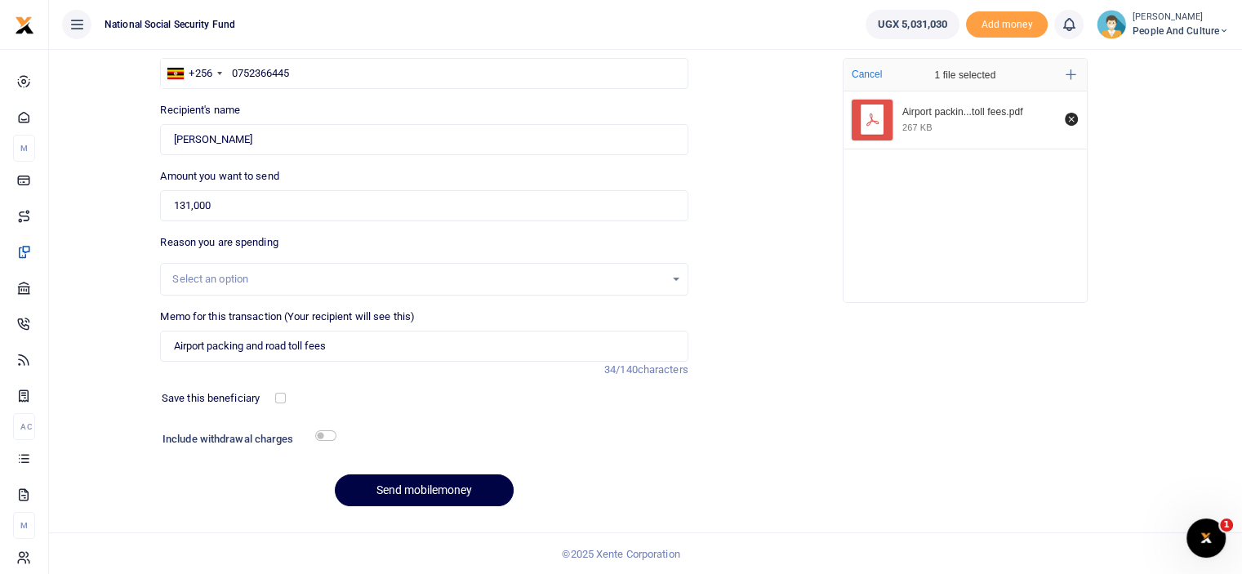
click at [314, 438] on h6 "Include withdrawal charges" at bounding box center [246, 439] width 167 height 13
click at [320, 434] on input "checkbox" at bounding box center [325, 435] width 21 height 11
checkbox input "true"
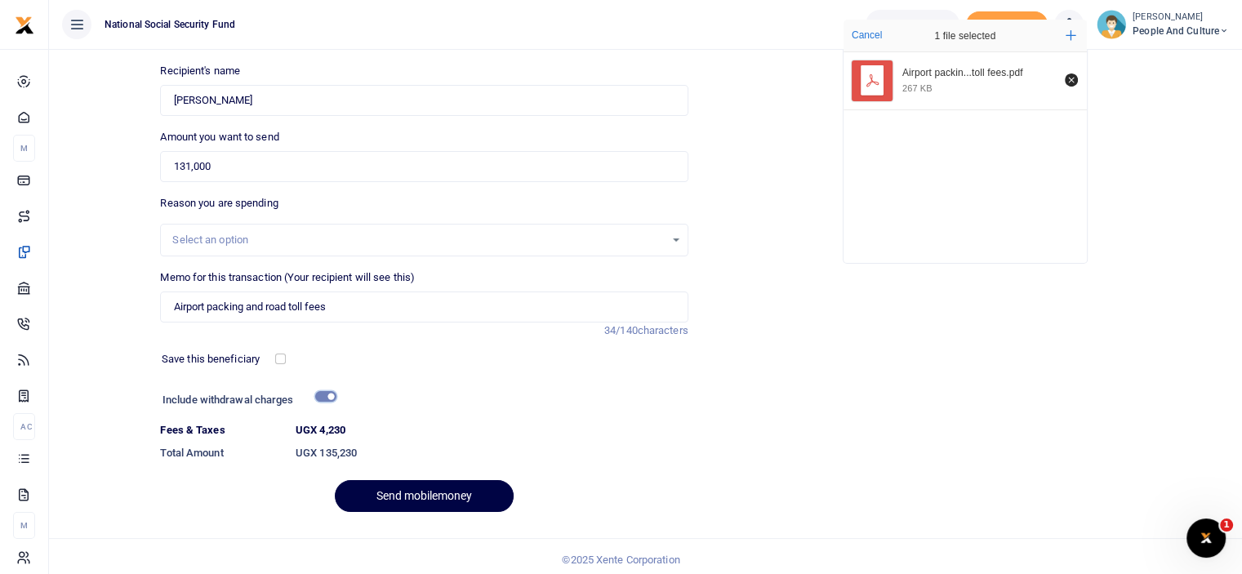
scroll to position [177, 0]
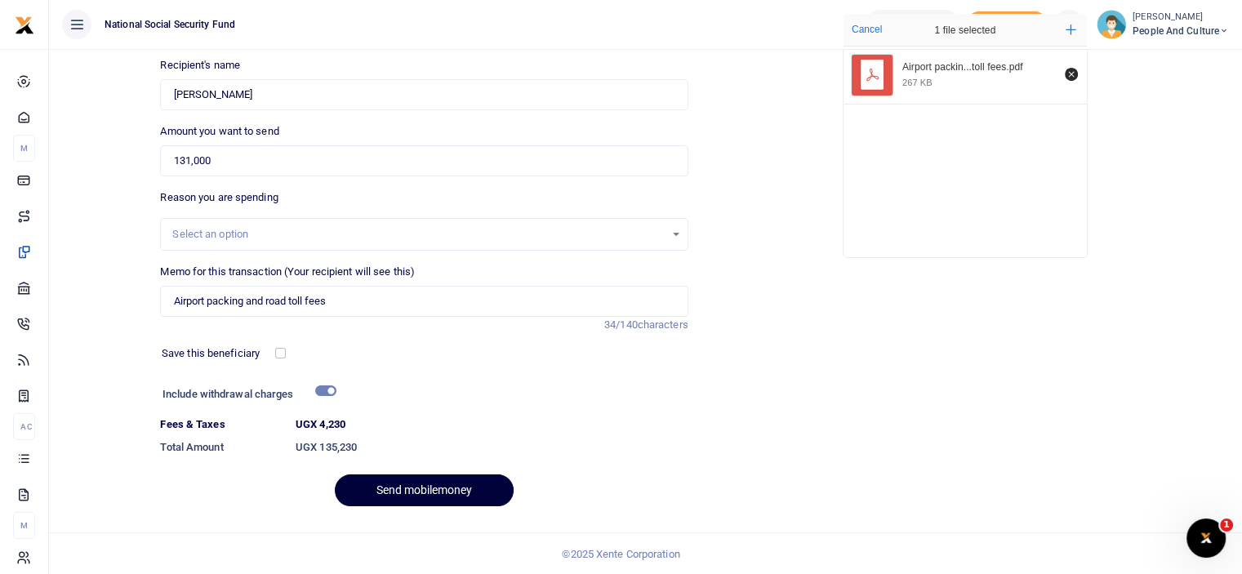
click at [406, 500] on button "Send mobilemoney" at bounding box center [424, 491] width 179 height 32
